Goal: Transaction & Acquisition: Purchase product/service

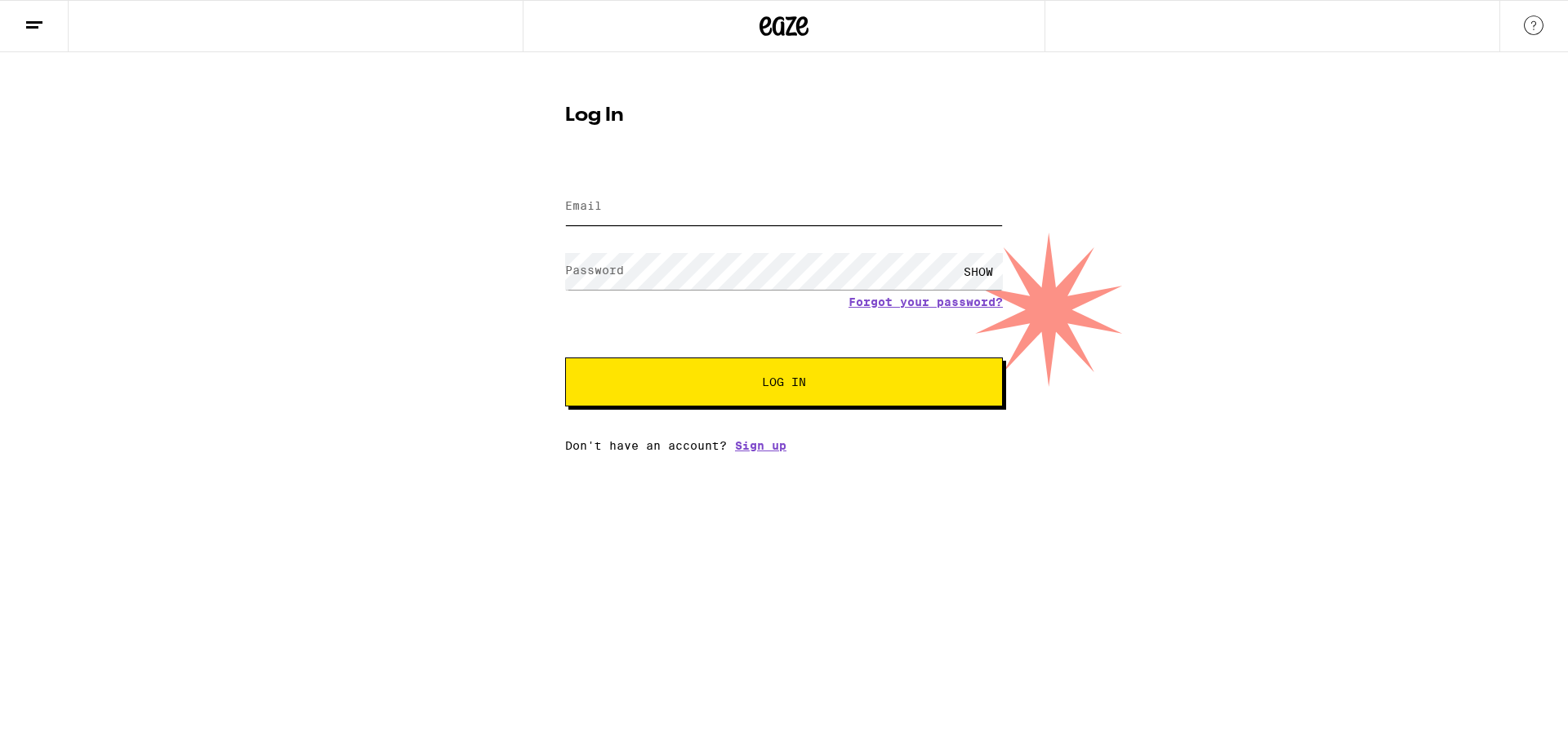
type input "[EMAIL_ADDRESS][DOMAIN_NAME]"
click at [775, 369] on button "Log In" at bounding box center [784, 382] width 438 height 49
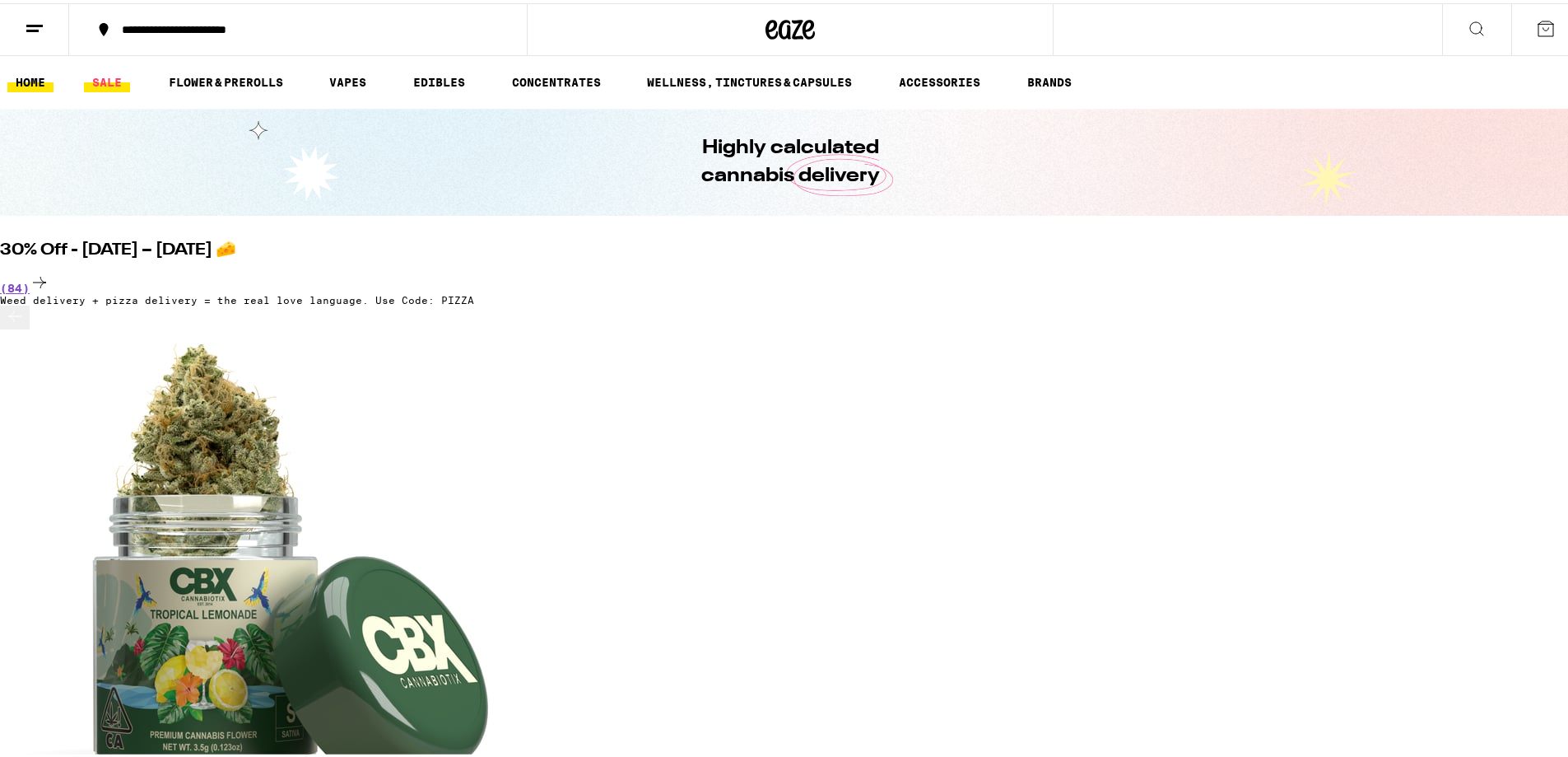
click at [122, 70] on link "SALE" at bounding box center [107, 79] width 46 height 20
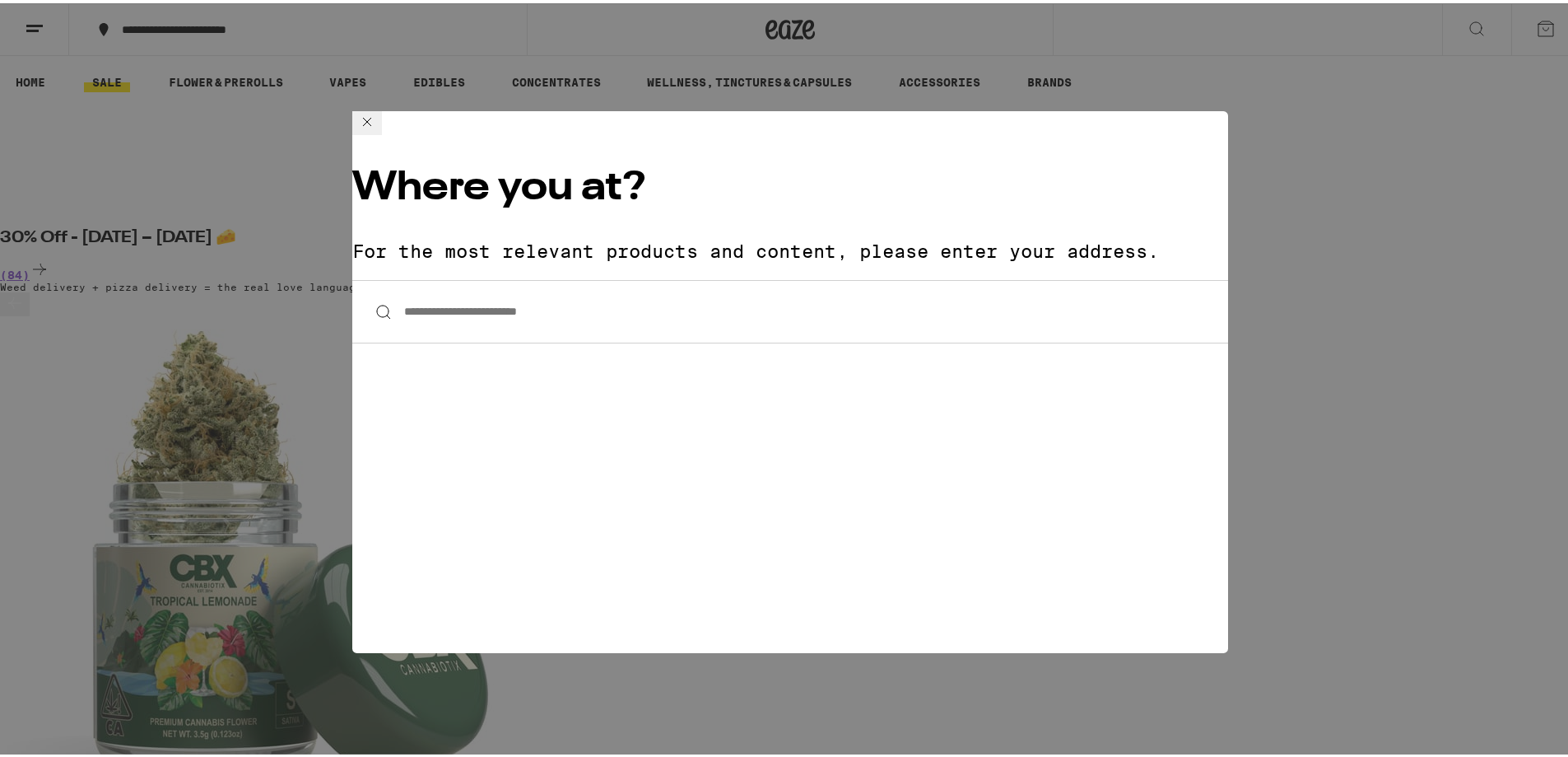
click at [526, 277] on input "**********" at bounding box center [790, 309] width 876 height 64
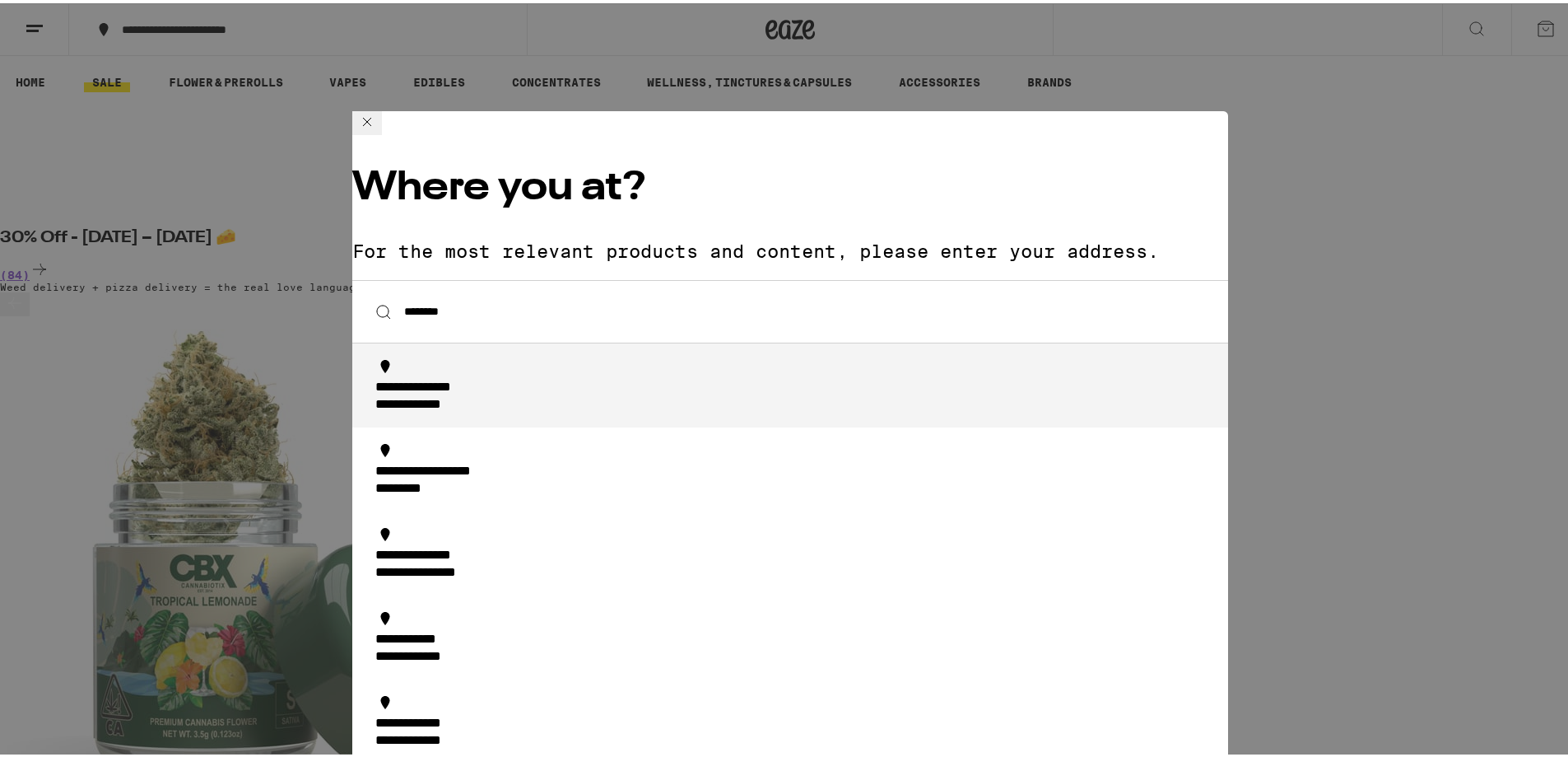
click at [503, 376] on div "**********" at bounding box center [440, 384] width 128 height 17
type input "**********"
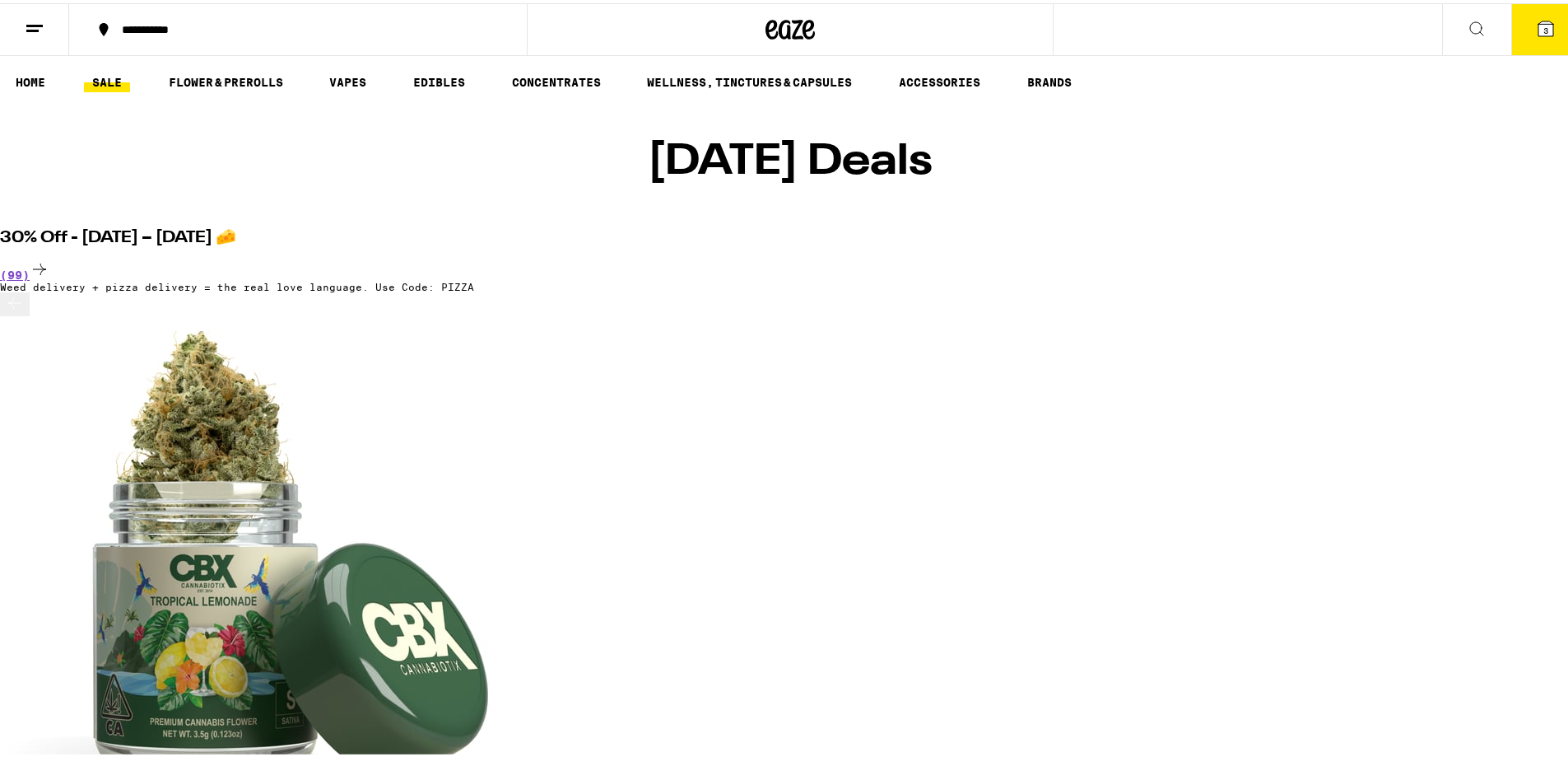
click at [1539, 28] on icon at bounding box center [1546, 25] width 15 height 15
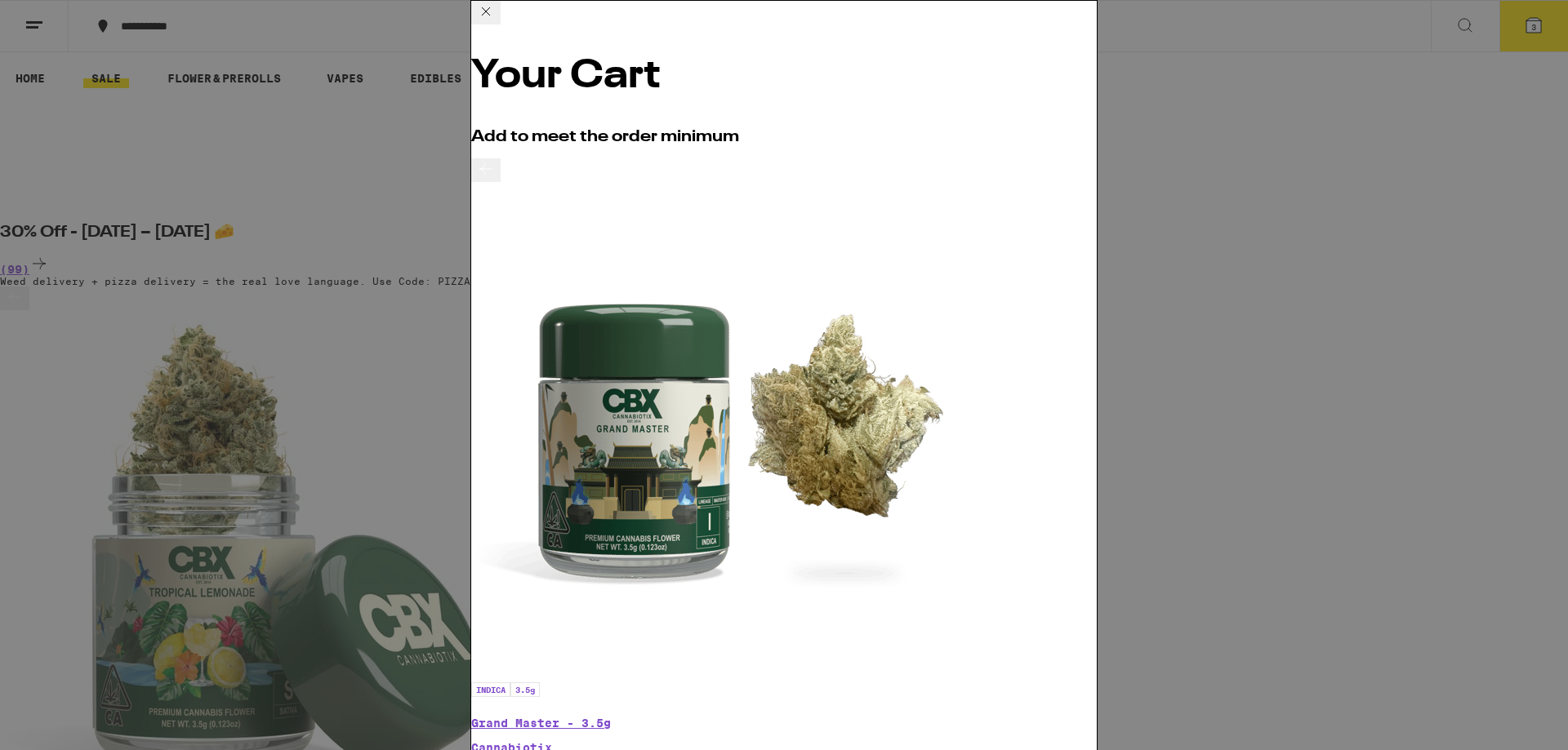
click at [495, 21] on icon at bounding box center [486, 12] width 20 height 20
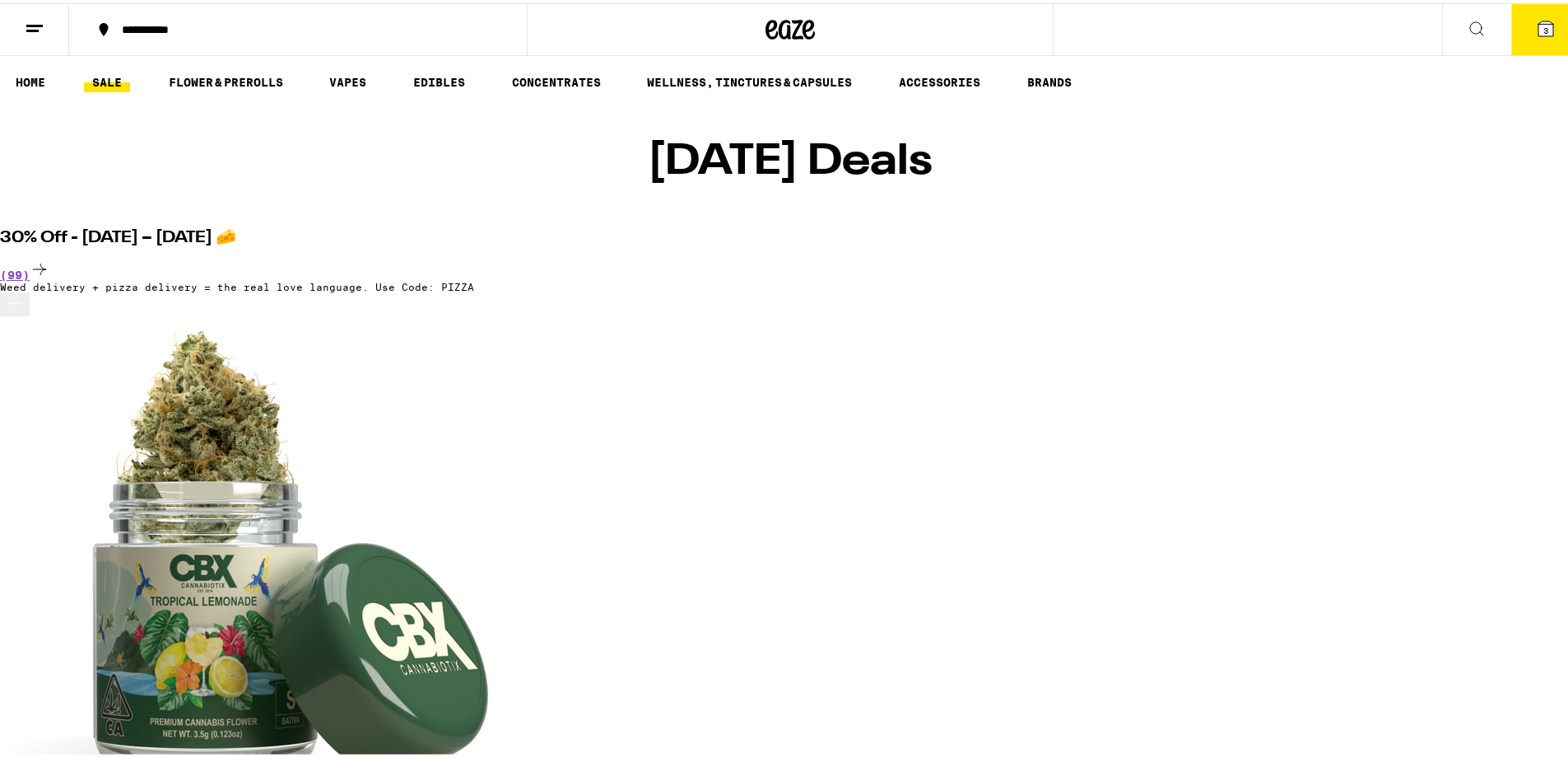
click at [1512, 28] on button "4" at bounding box center [1545, 26] width 69 height 51
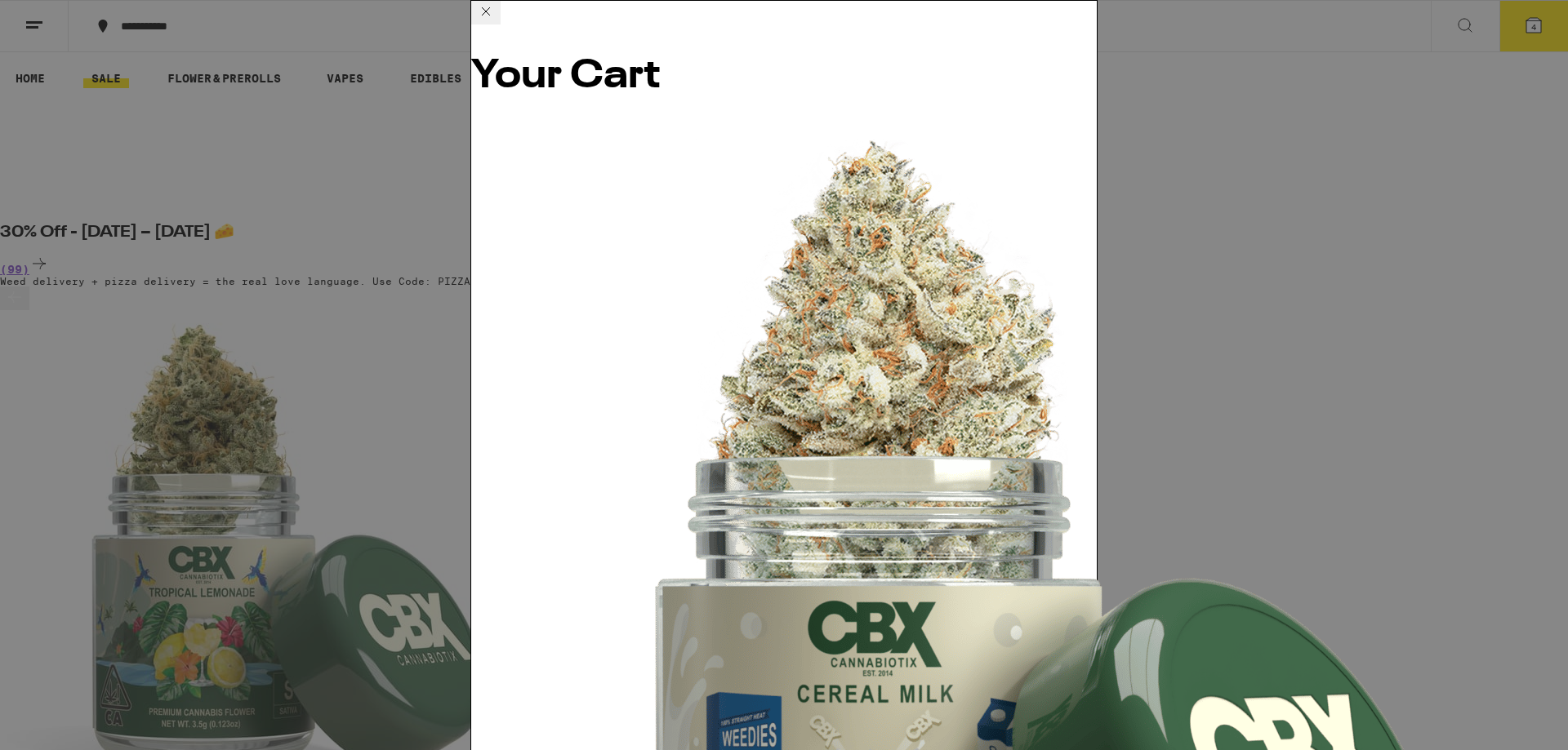
click at [1516, 26] on div "Your Cart Cereal Milk - 3.5g Cannabiotix $55 1 Sour Watermelon Gummies Emerald …" at bounding box center [784, 375] width 1568 height 750
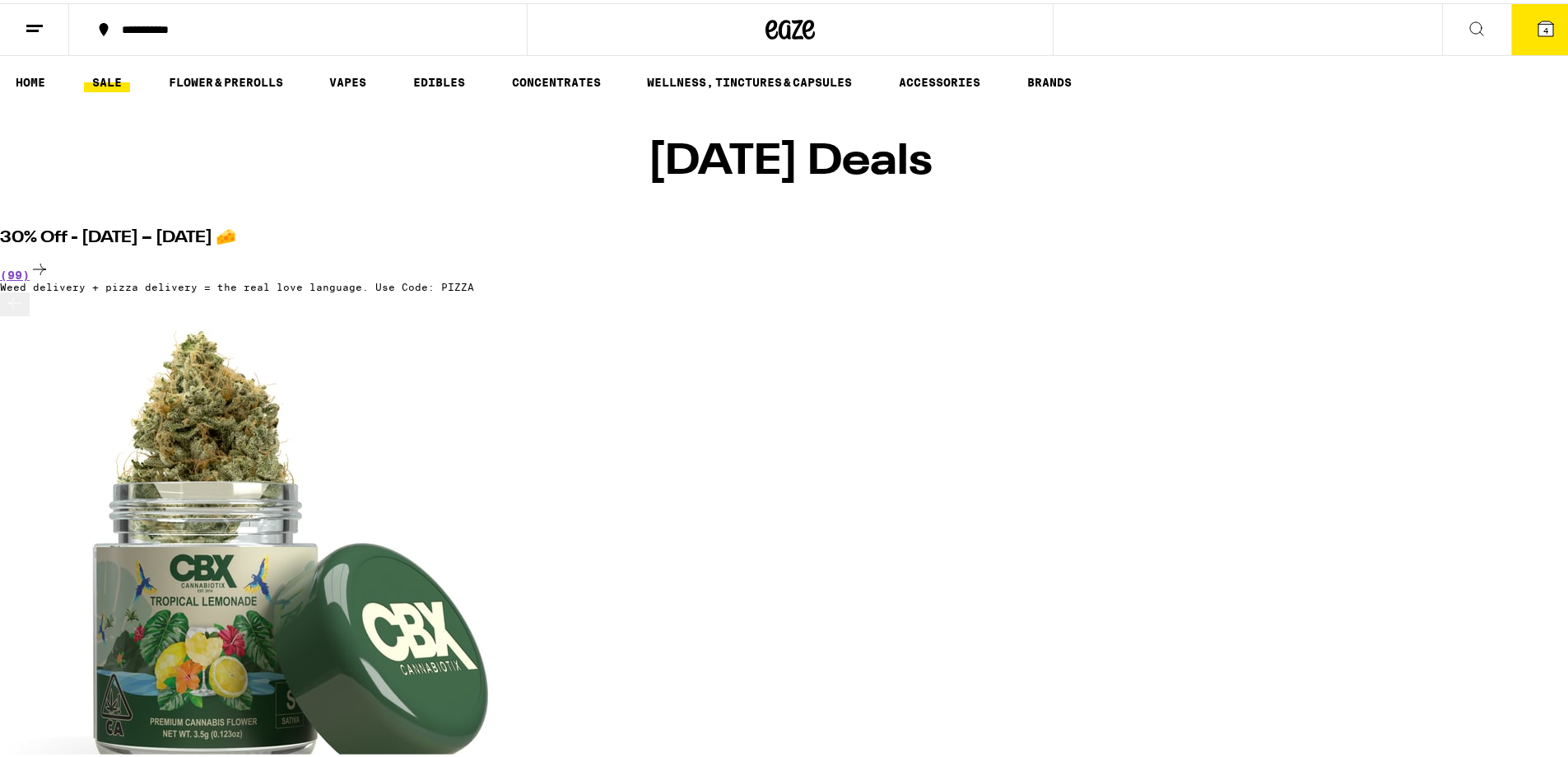
click at [1544, 21] on button "4" at bounding box center [1545, 26] width 69 height 51
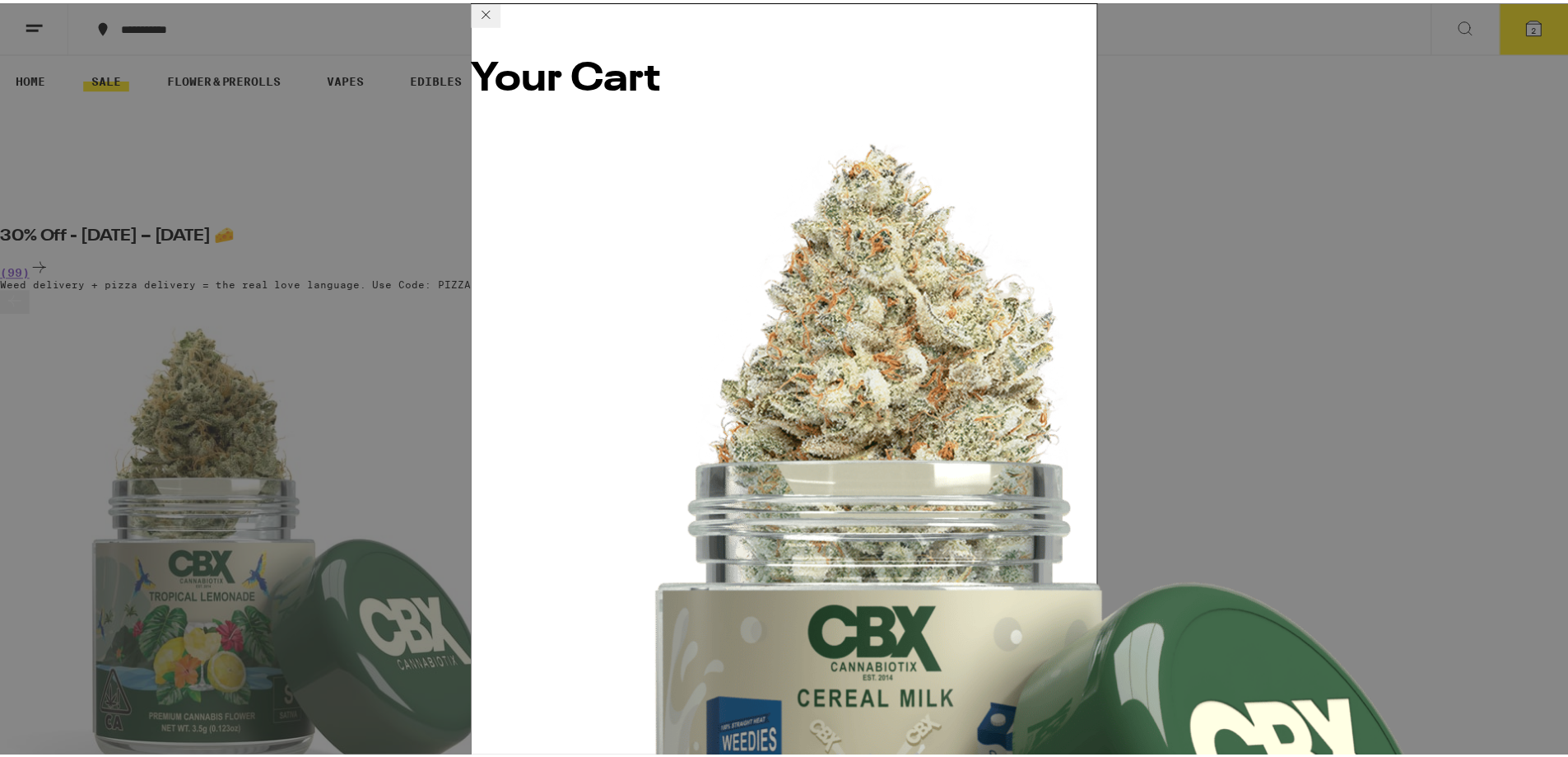
scroll to position [3, 0]
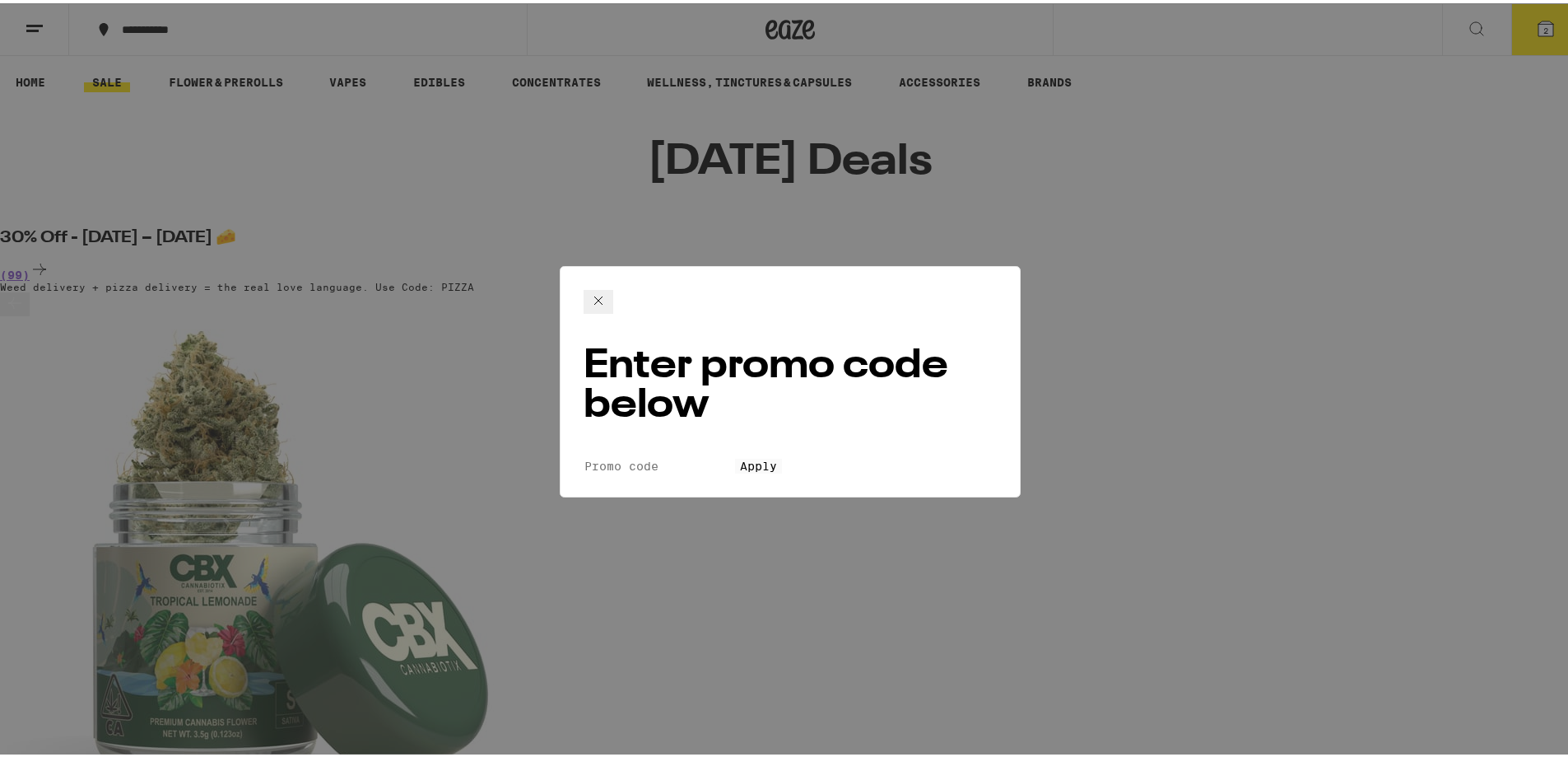
click at [724, 456] on input "Promo Code" at bounding box center [660, 463] width 152 height 15
type input "PIZZA"
click at [742, 456] on button "Apply" at bounding box center [759, 463] width 47 height 15
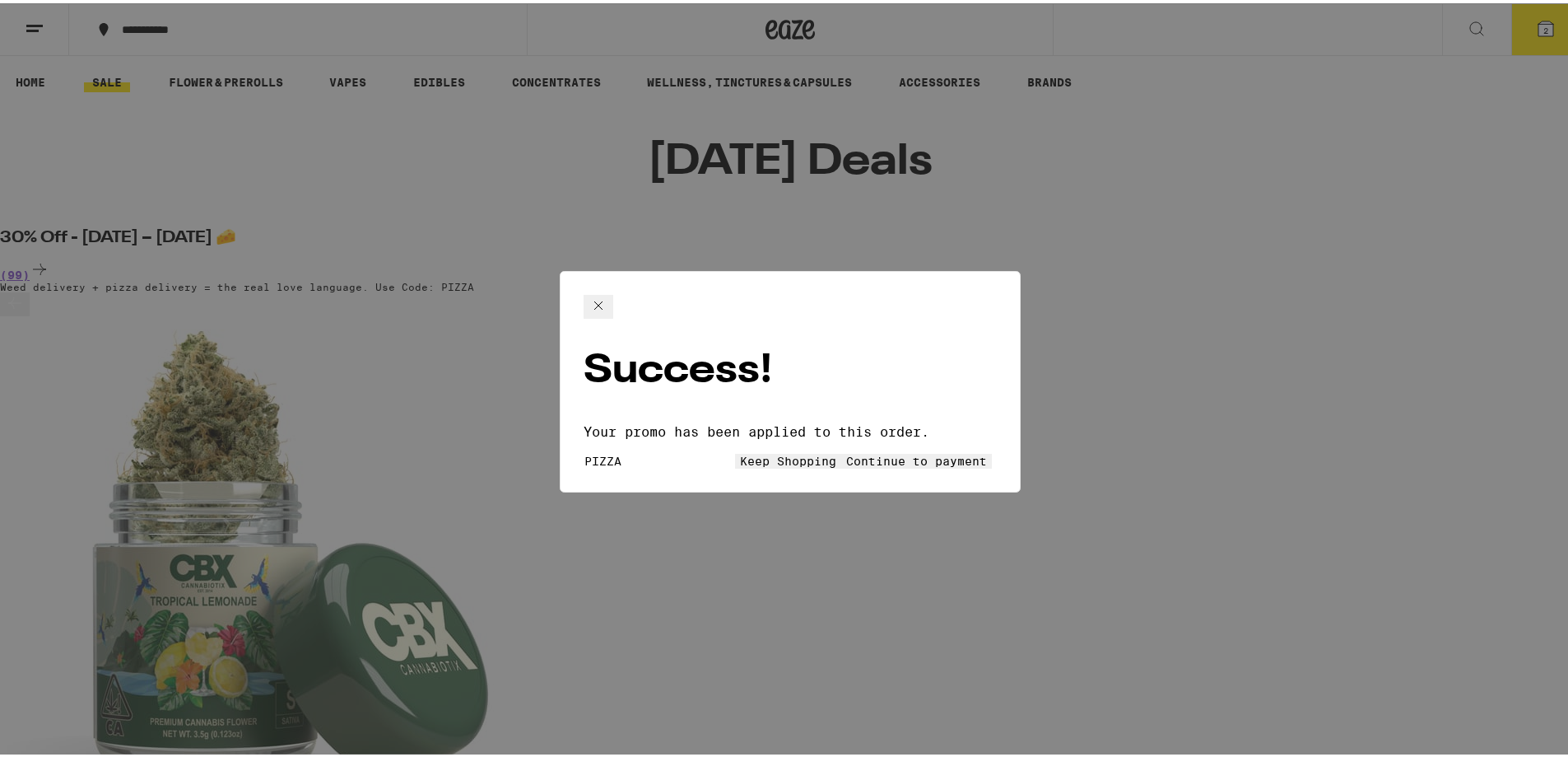
click at [841, 451] on button "Continue to payment" at bounding box center [916, 458] width 151 height 15
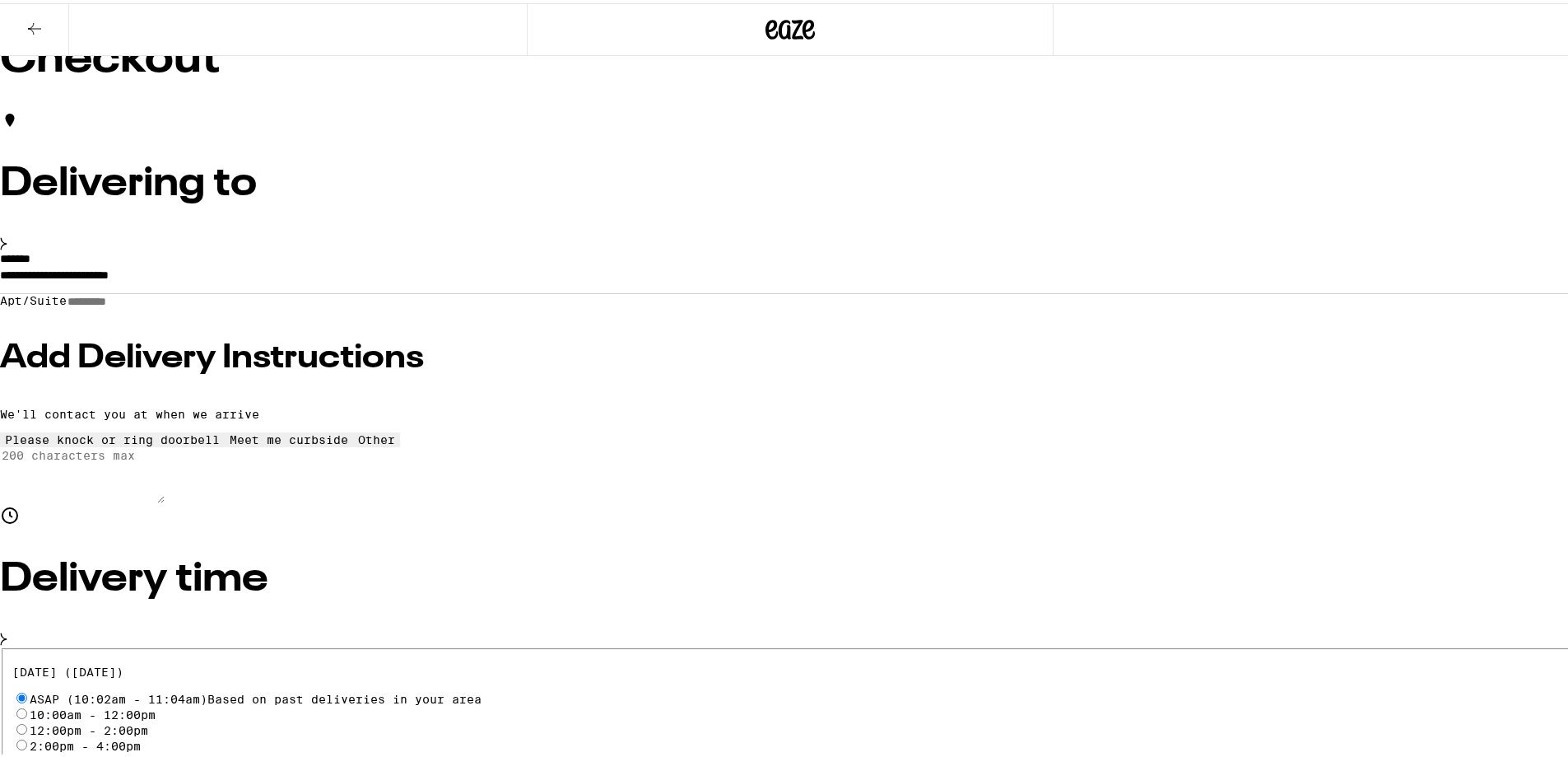
scroll to position [17, 0]
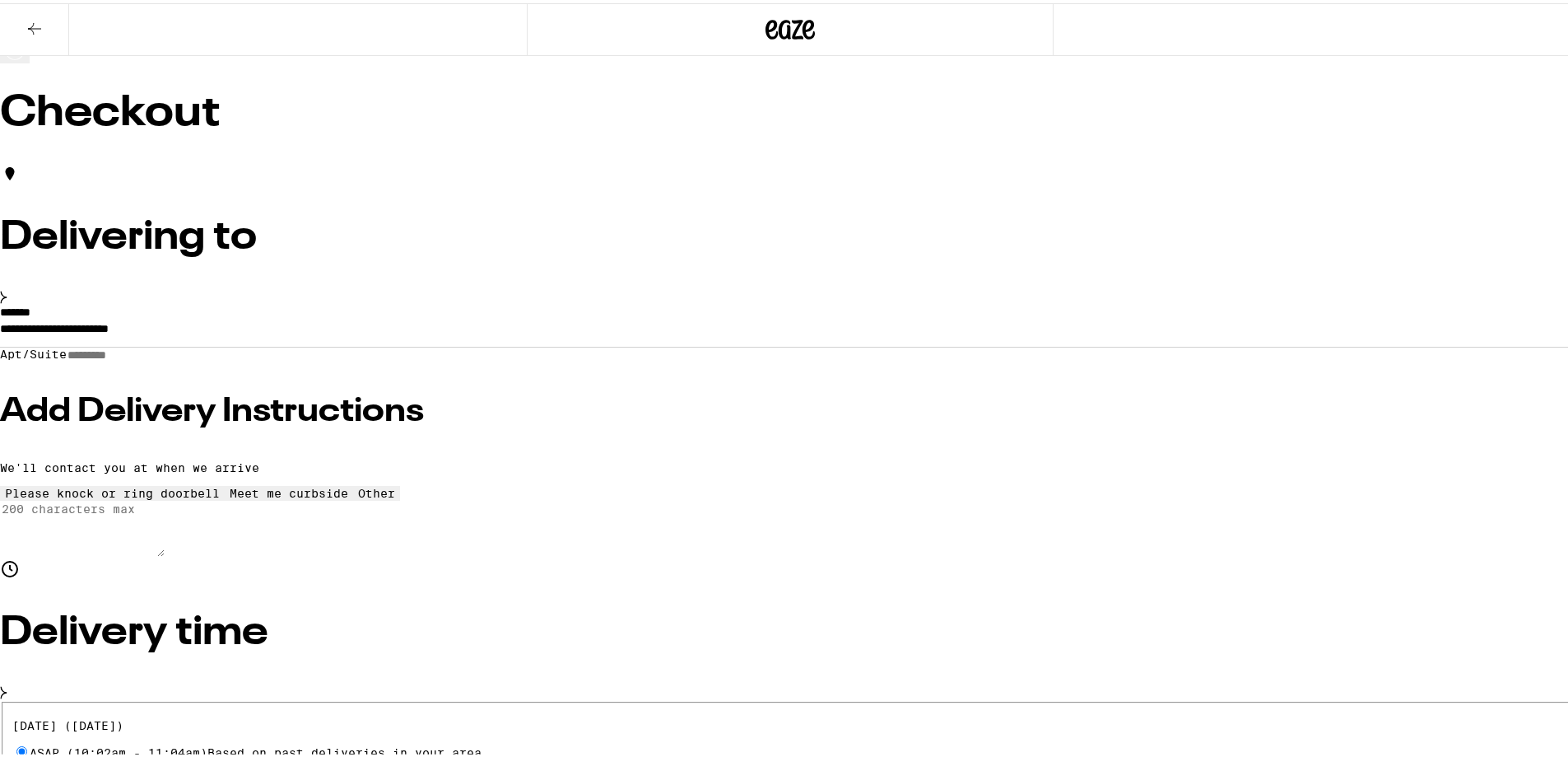
drag, startPoint x: 977, startPoint y: 241, endPoint x: 1166, endPoint y: 244, distance: 189.0
drag, startPoint x: 948, startPoint y: 323, endPoint x: 1071, endPoint y: 370, distance: 131.7
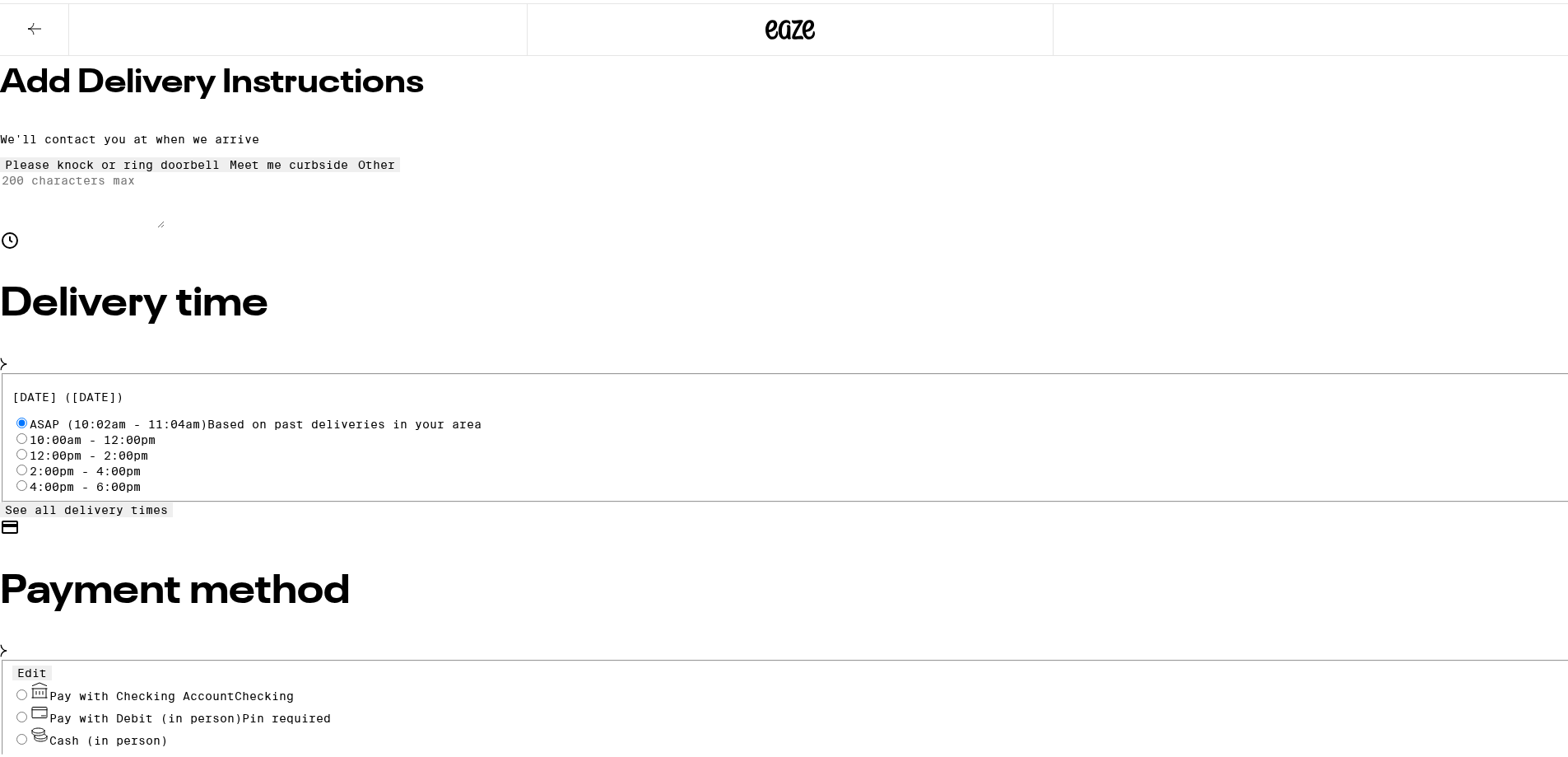
scroll to position [346, 0]
click at [27, 685] on input "Pay with Checking Account Checking" at bounding box center [22, 690] width 11 height 11
radio input "true"
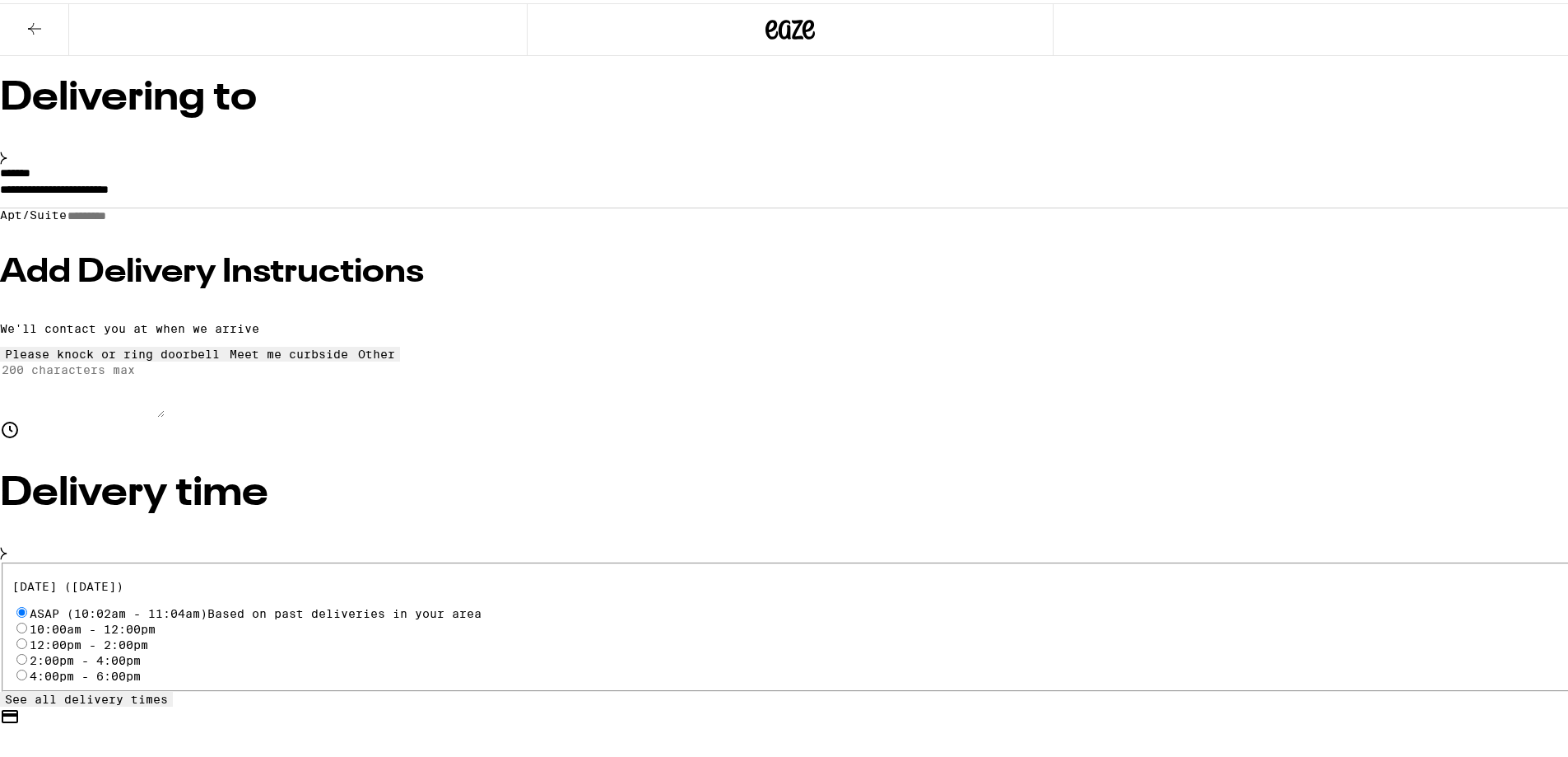
scroll to position [152, 0]
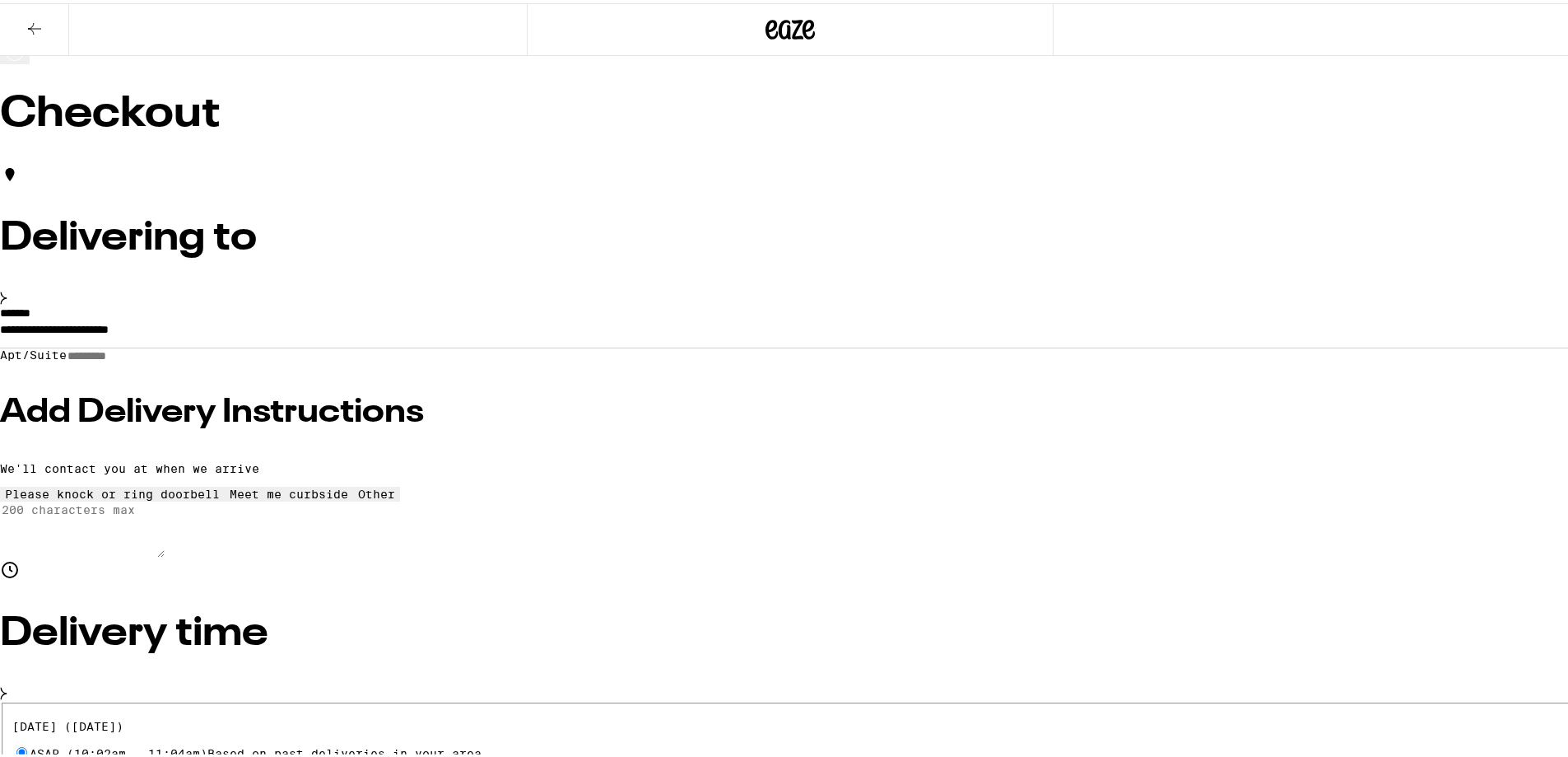
scroll to position [0, 0]
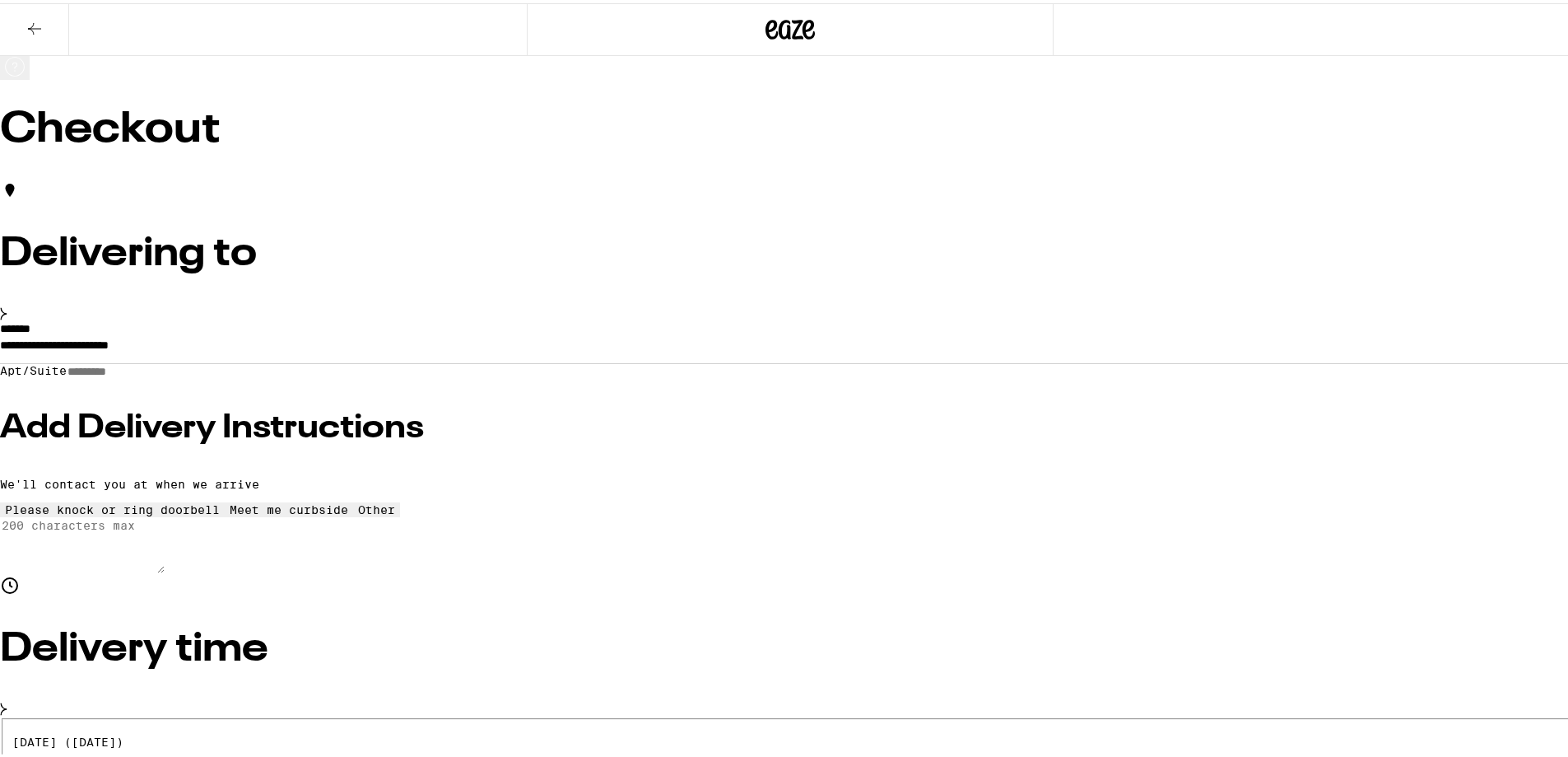
click at [44, 20] on icon at bounding box center [35, 26] width 20 height 20
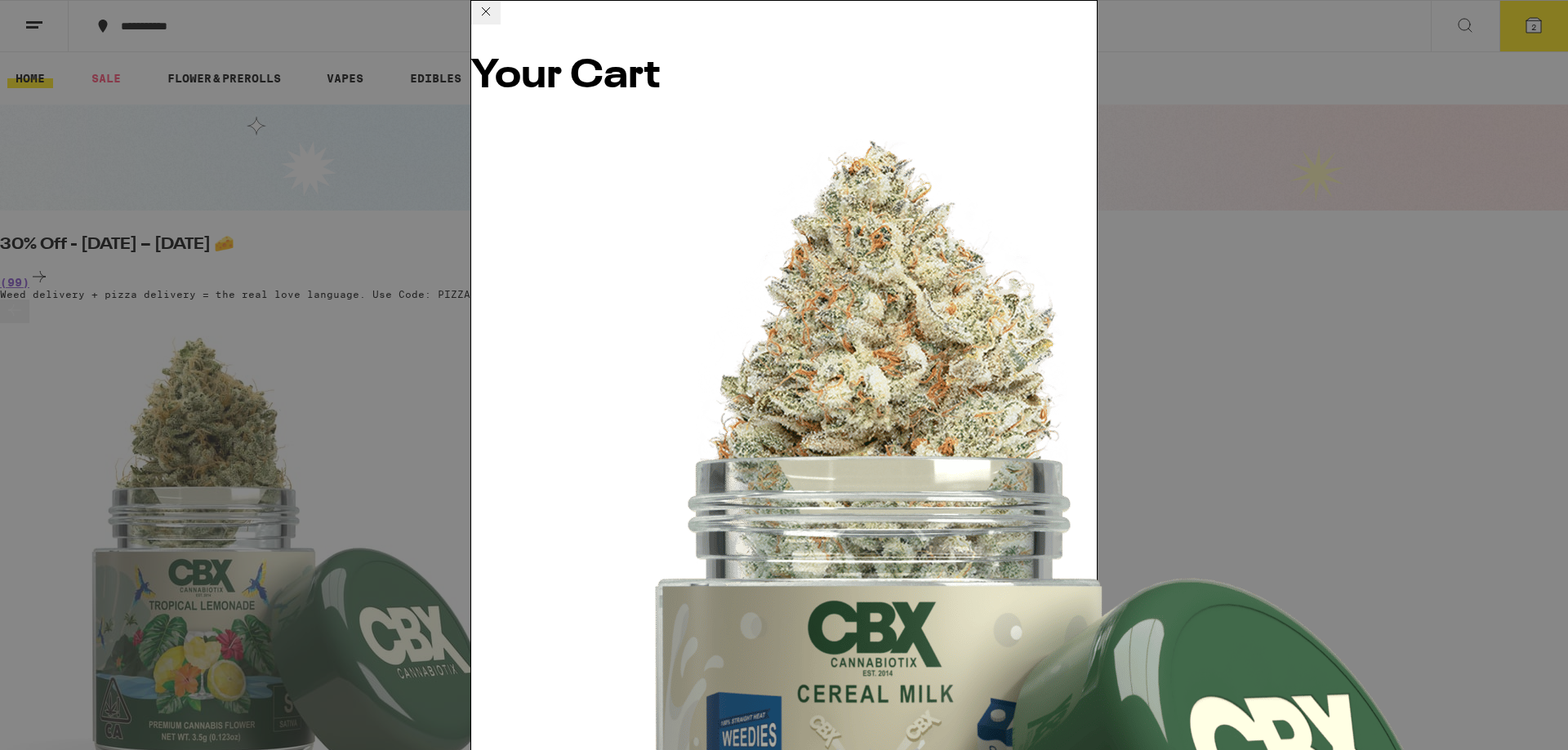
click at [495, 21] on icon at bounding box center [486, 12] width 20 height 20
click at [447, 156] on div "Your Cart Cereal Milk - 3.5g Cannabiotix $55 1 Sour Watermelon Gummies Emerald …" at bounding box center [784, 375] width 1568 height 750
click at [335, 197] on div "Your Cart Cereal Milk - 3.5g Cannabiotix $55 1 Sour Watermelon Gummies Emerald …" at bounding box center [784, 375] width 1568 height 750
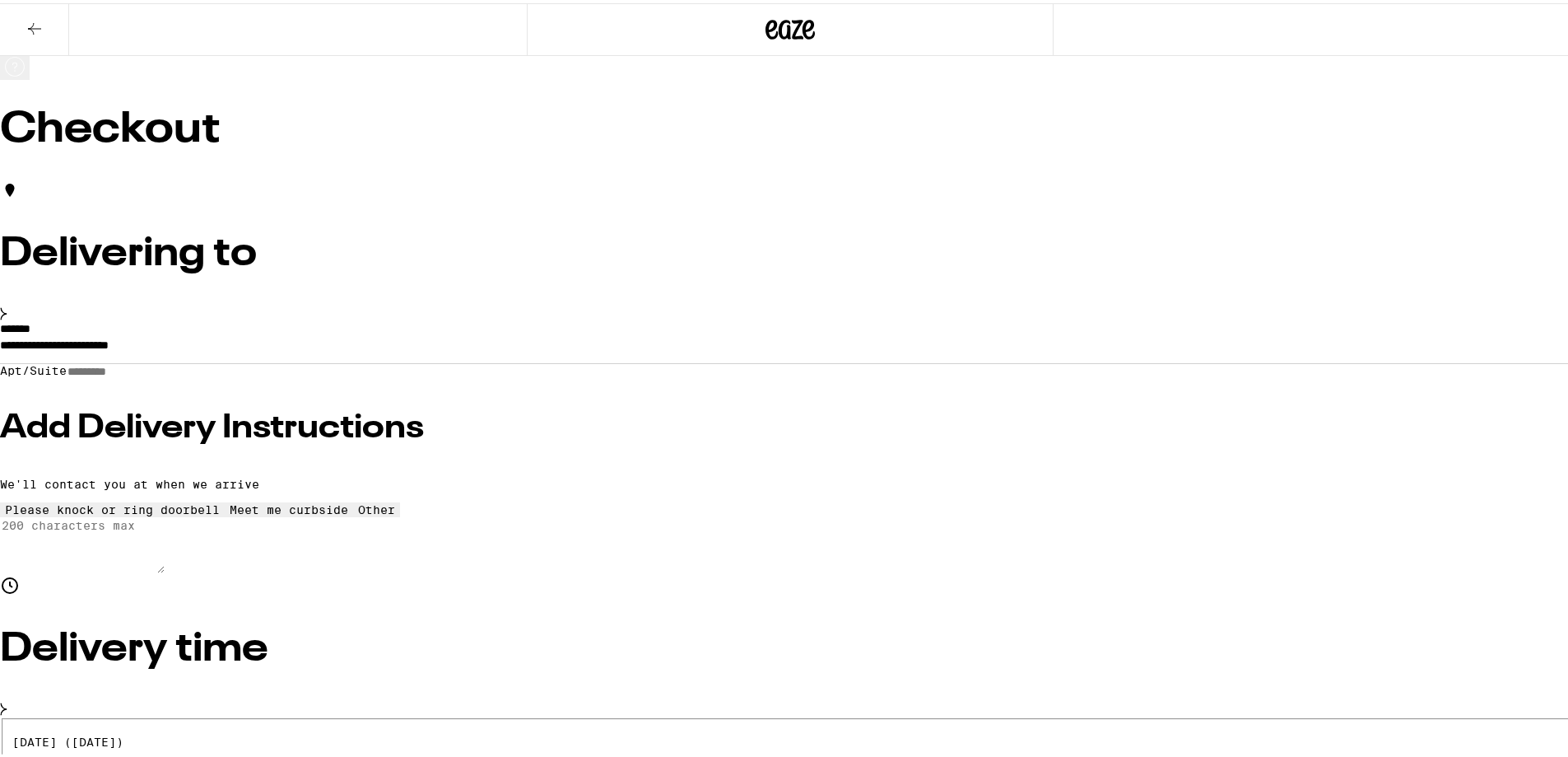
click at [43, 24] on icon at bounding box center [35, 26] width 20 height 20
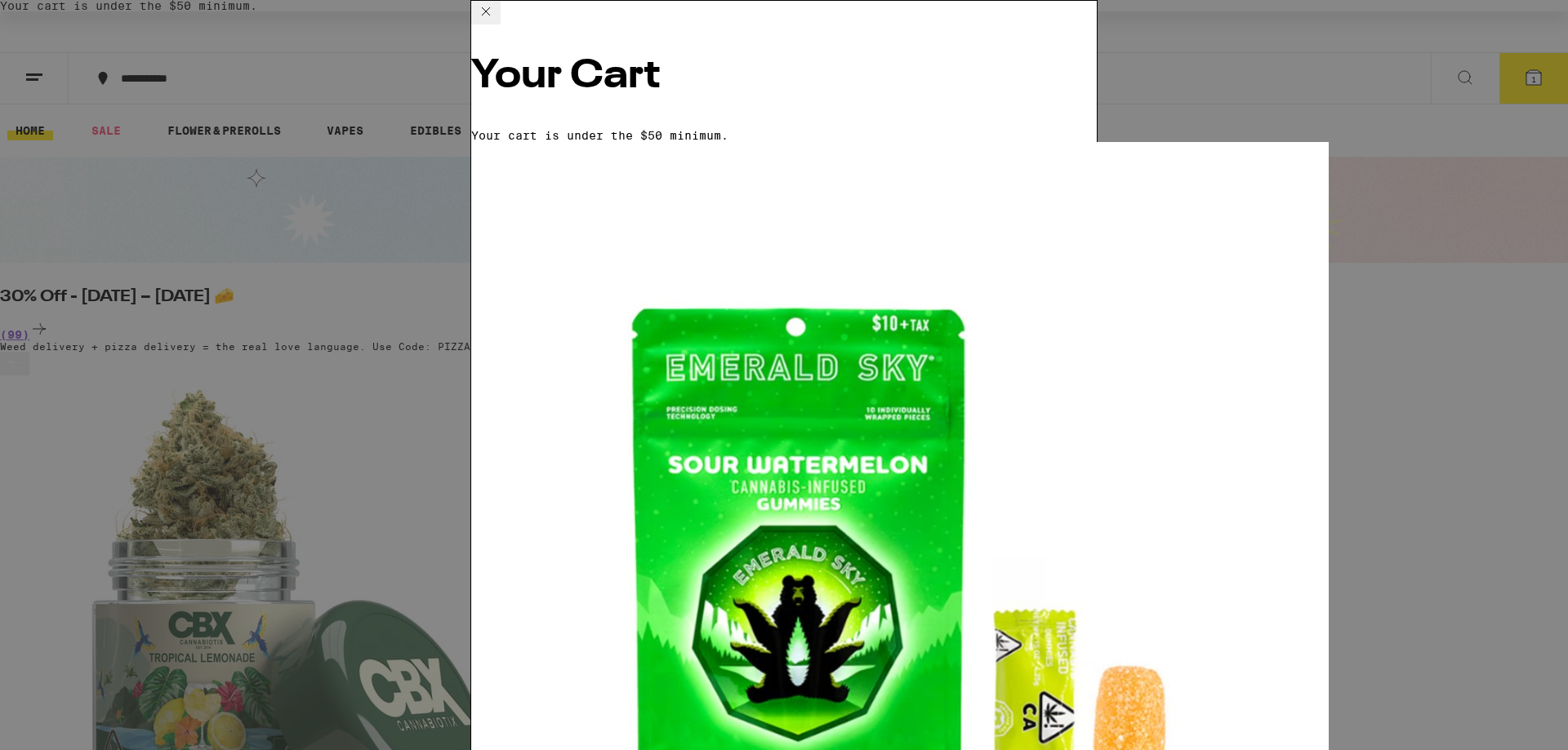
click at [495, 21] on icon at bounding box center [486, 12] width 20 height 20
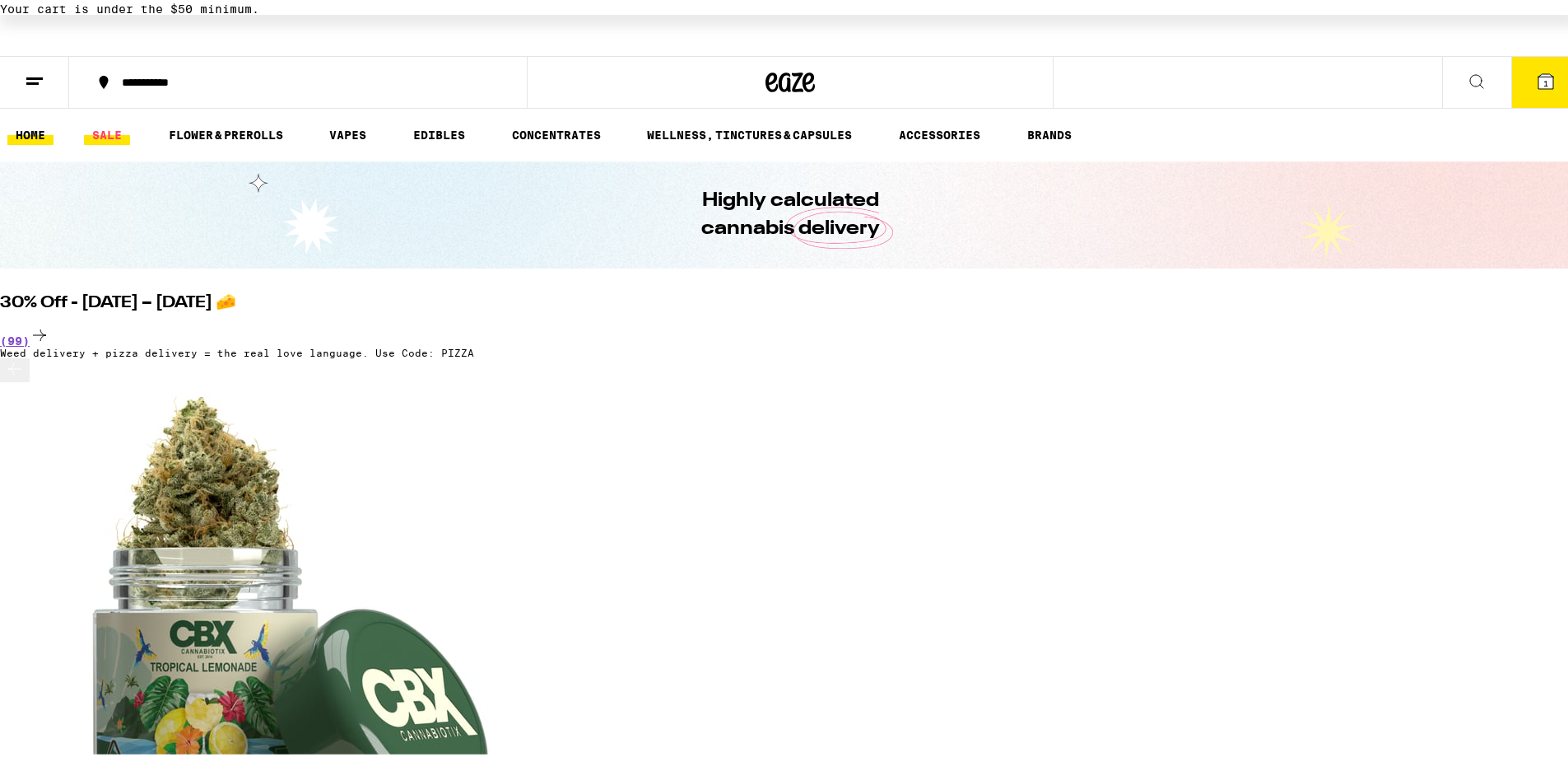
click at [105, 122] on link "SALE" at bounding box center [107, 132] width 46 height 20
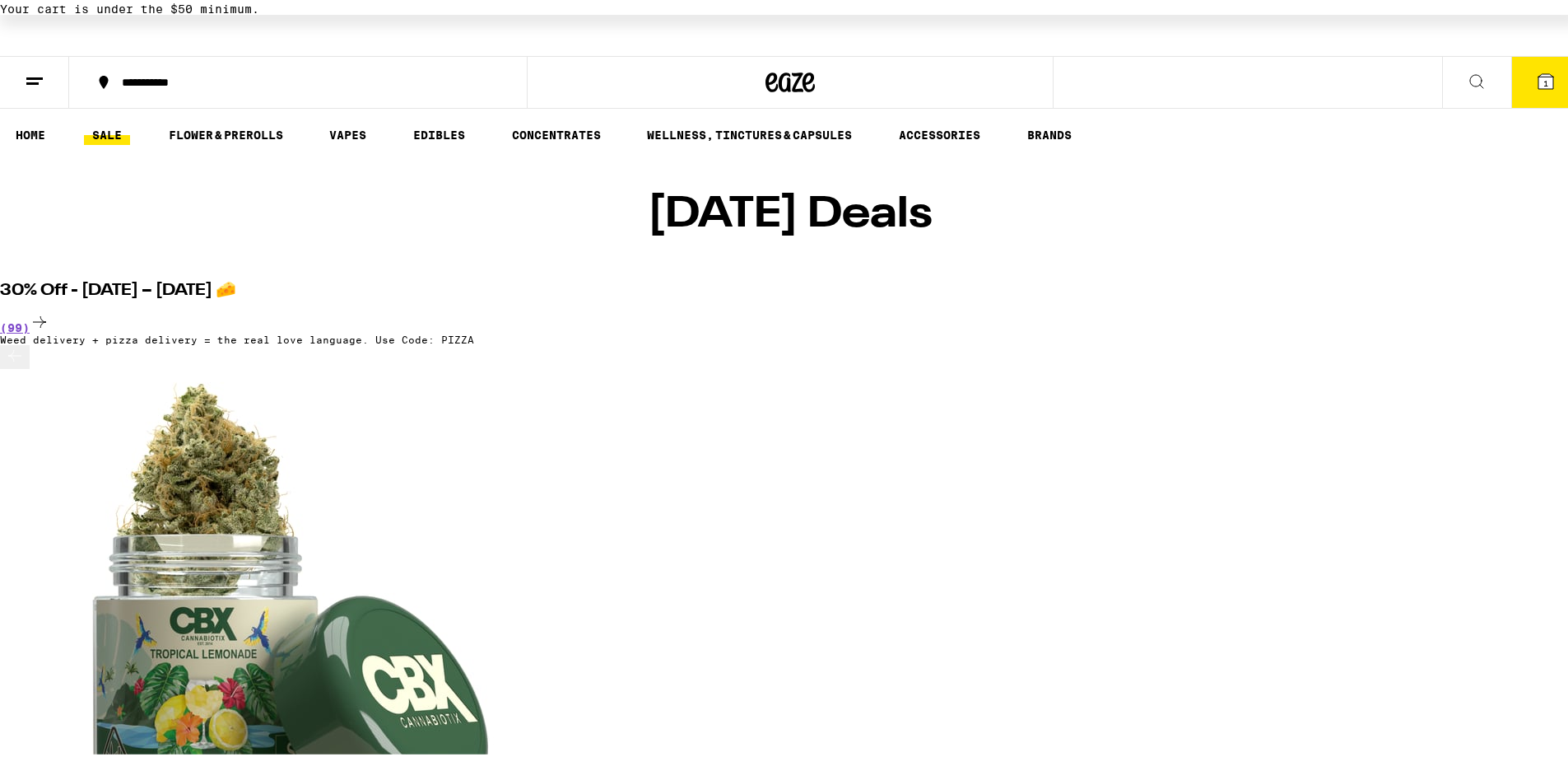
scroll to position [0, 2940]
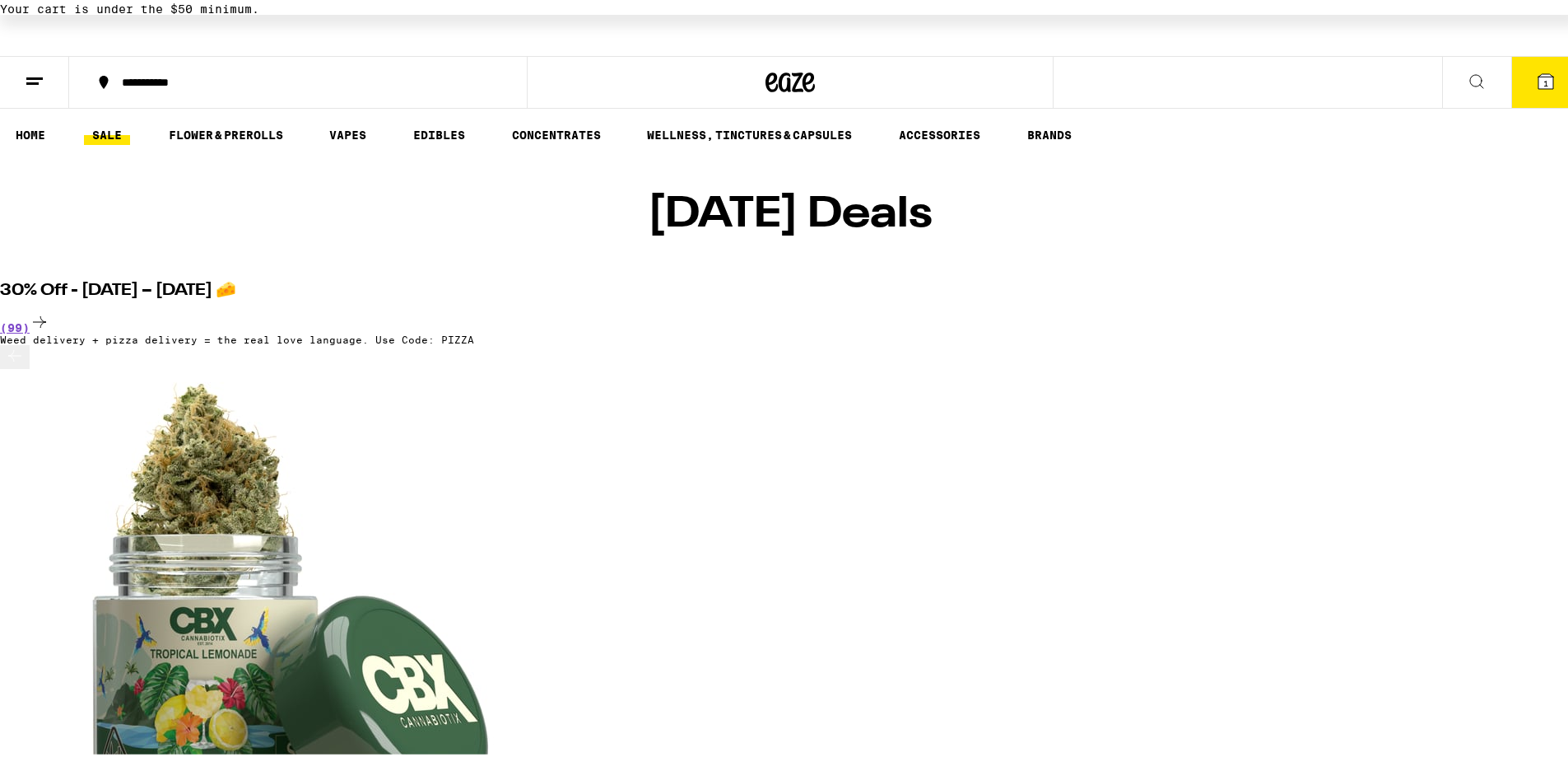
scroll to position [0, 5878]
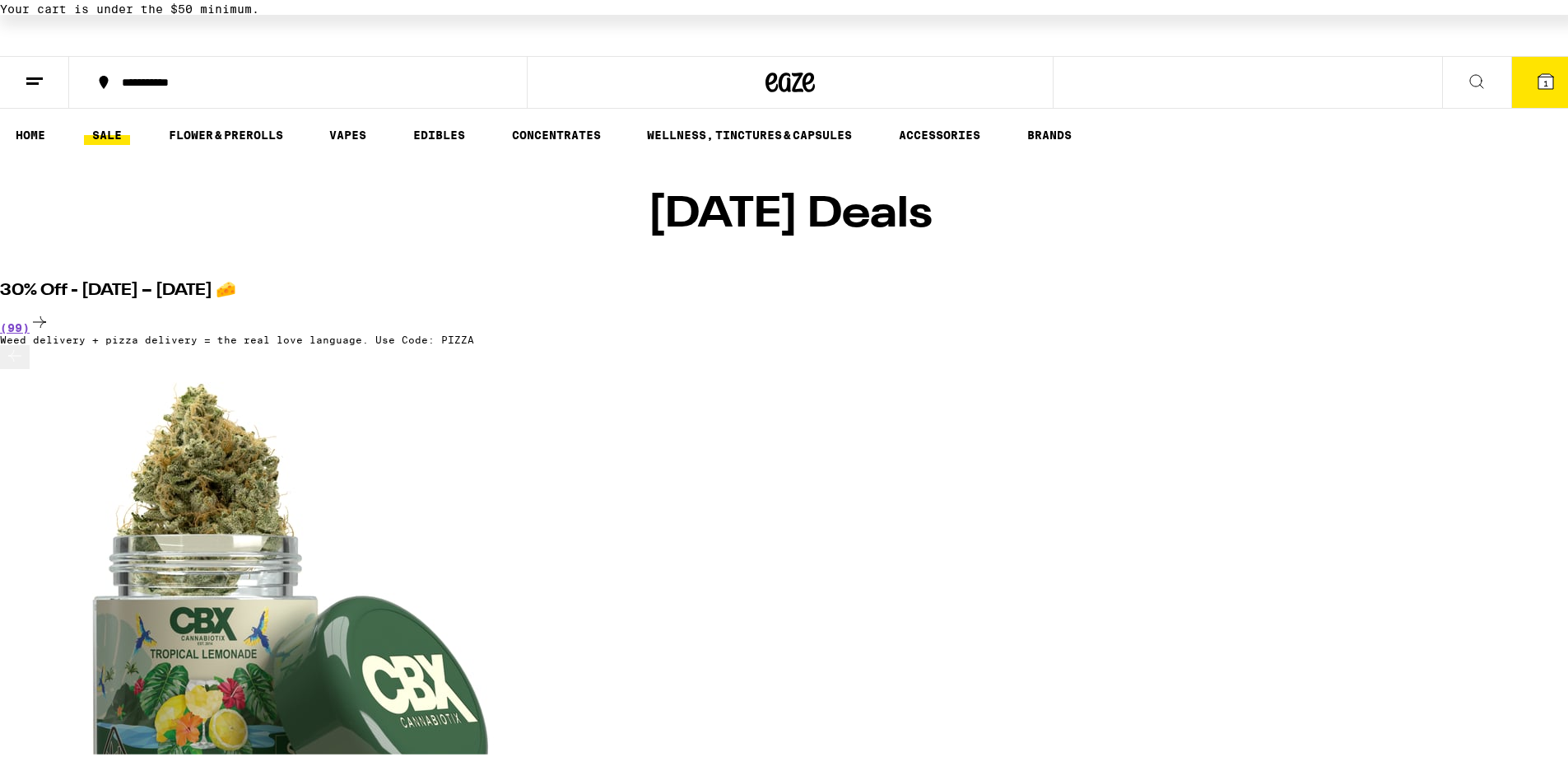
scroll to position [0, 8818]
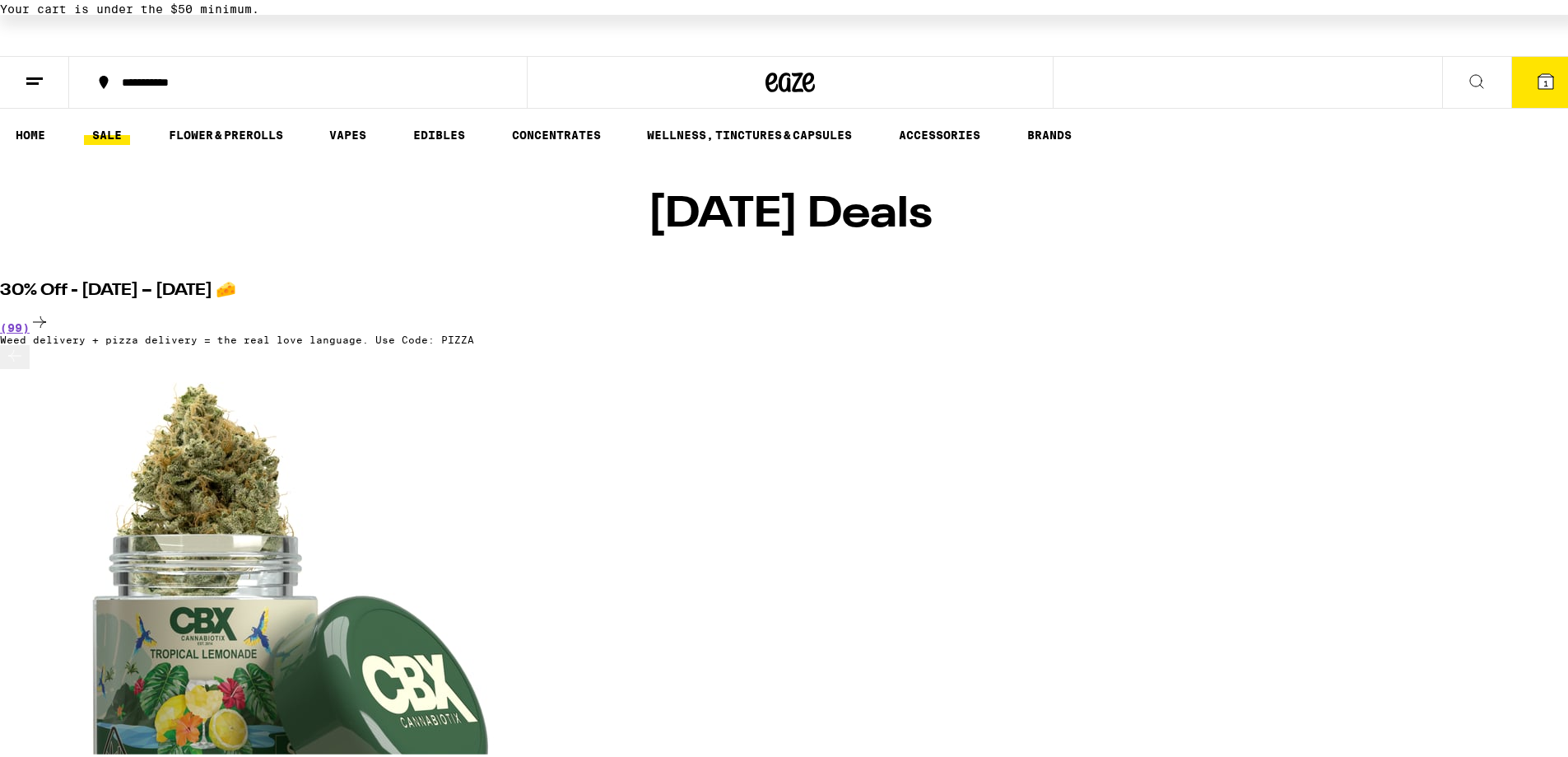
drag, startPoint x: 1344, startPoint y: 472, endPoint x: 1377, endPoint y: 532, distance: 68.5
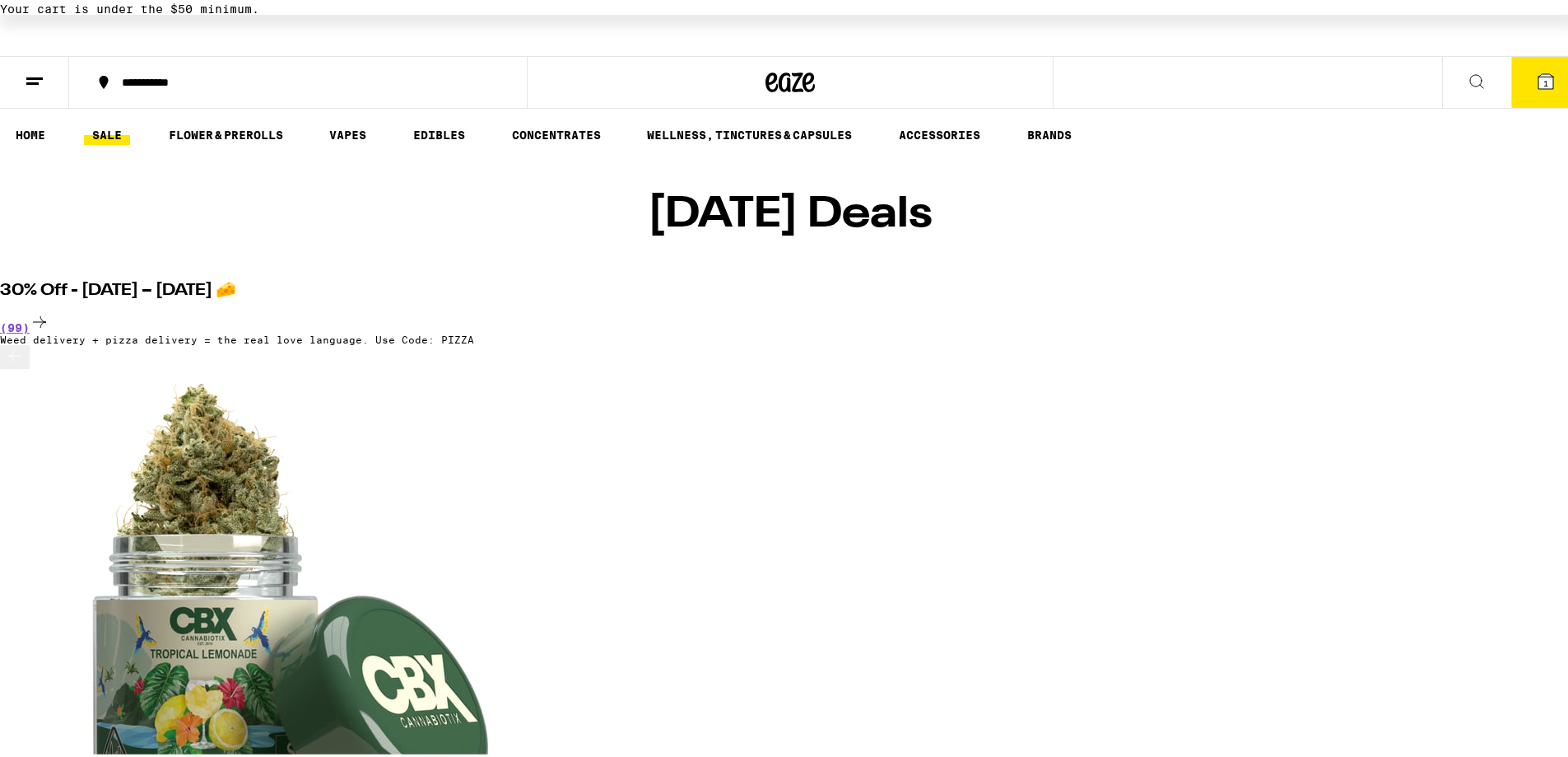
scroll to position [0, 14696]
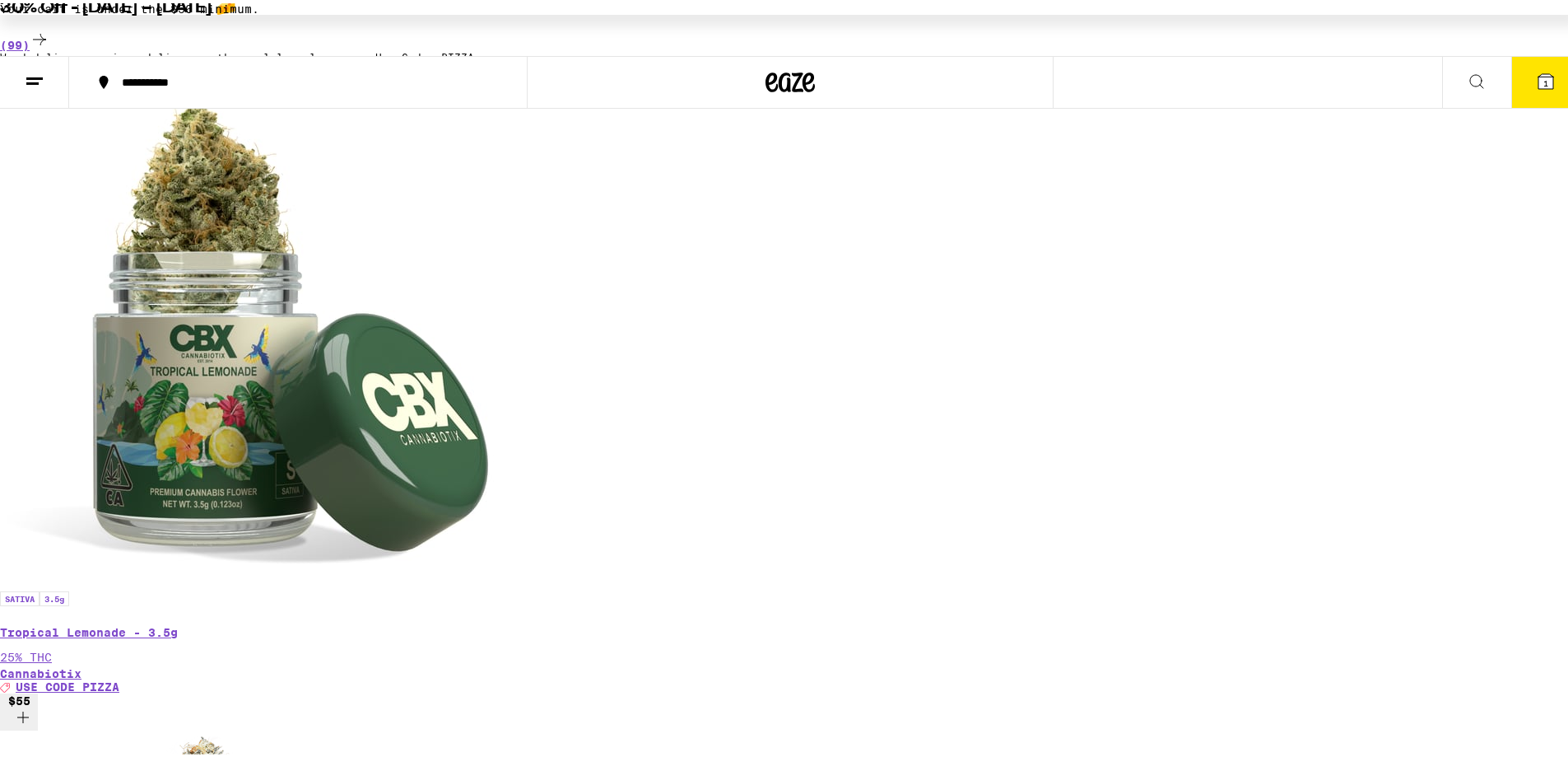
scroll to position [0, 0]
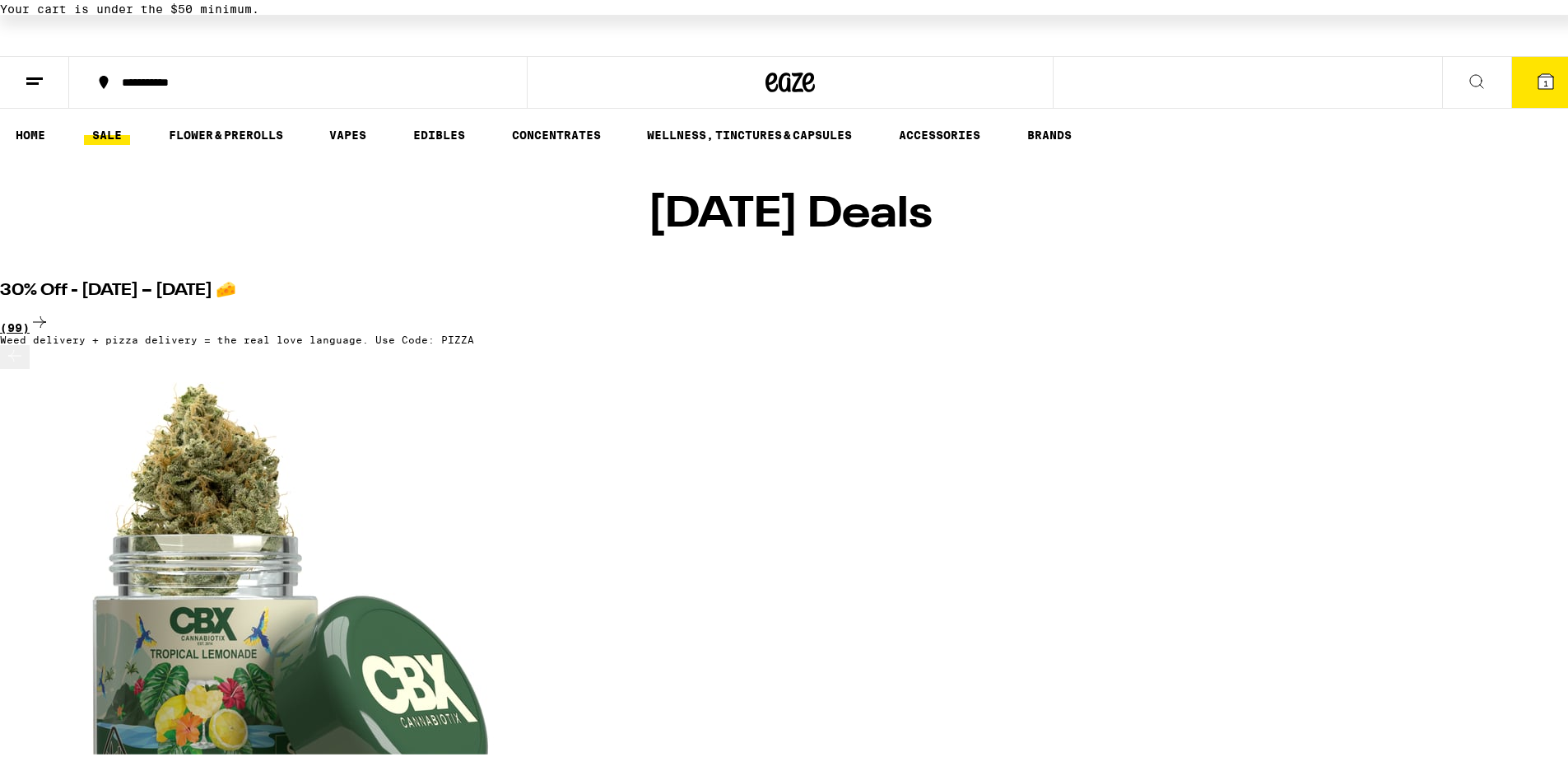
click at [50, 309] on icon at bounding box center [40, 319] width 20 height 20
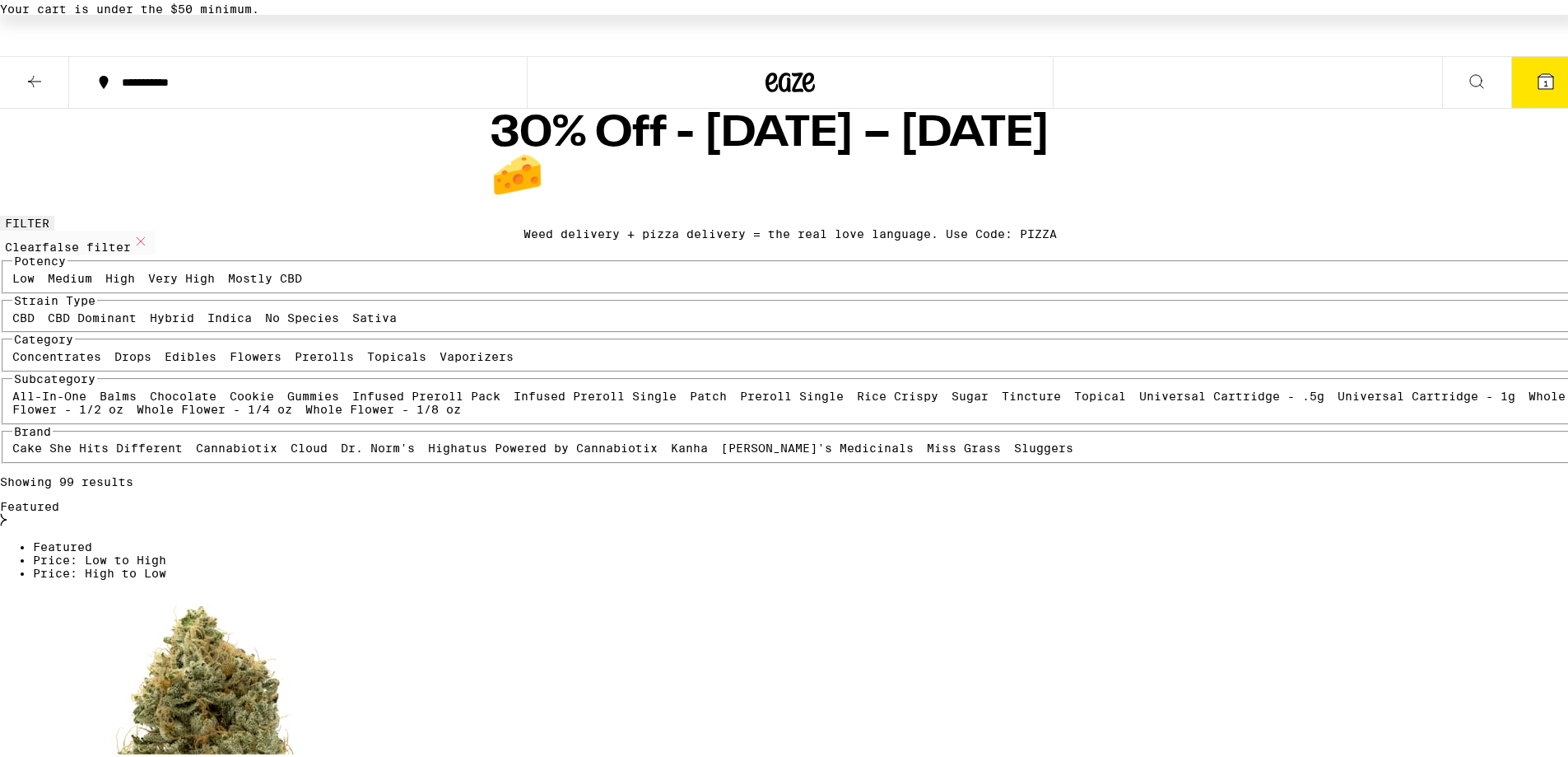
click at [135, 281] on label "High" at bounding box center [121, 274] width 30 height 13
click at [110, 272] on input "High" at bounding box center [109, 271] width 1 height 1
checkbox input "true"
